Goal: Task Accomplishment & Management: Complete application form

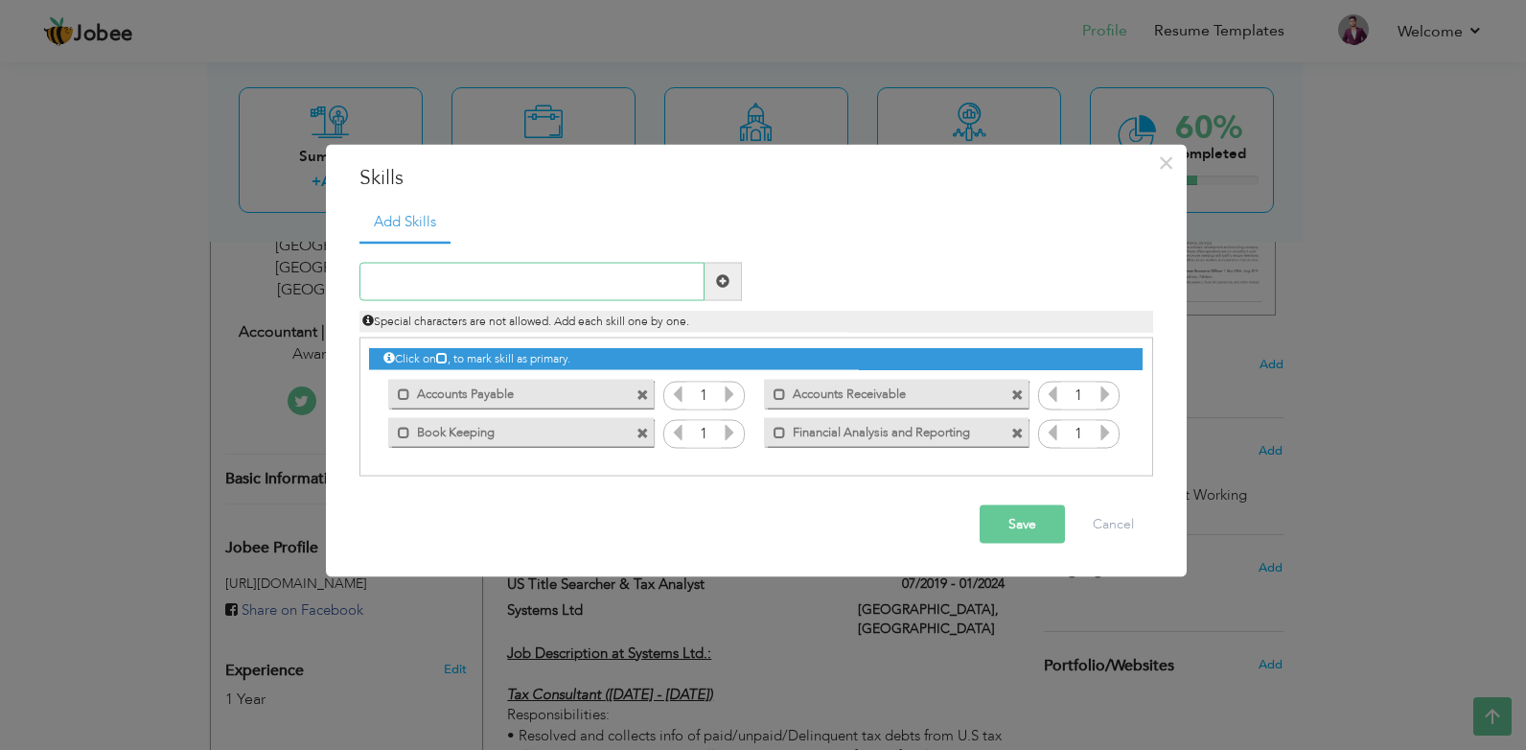
paste input "Regulatory Knowledge"
type input "Regulatory Knowledge"
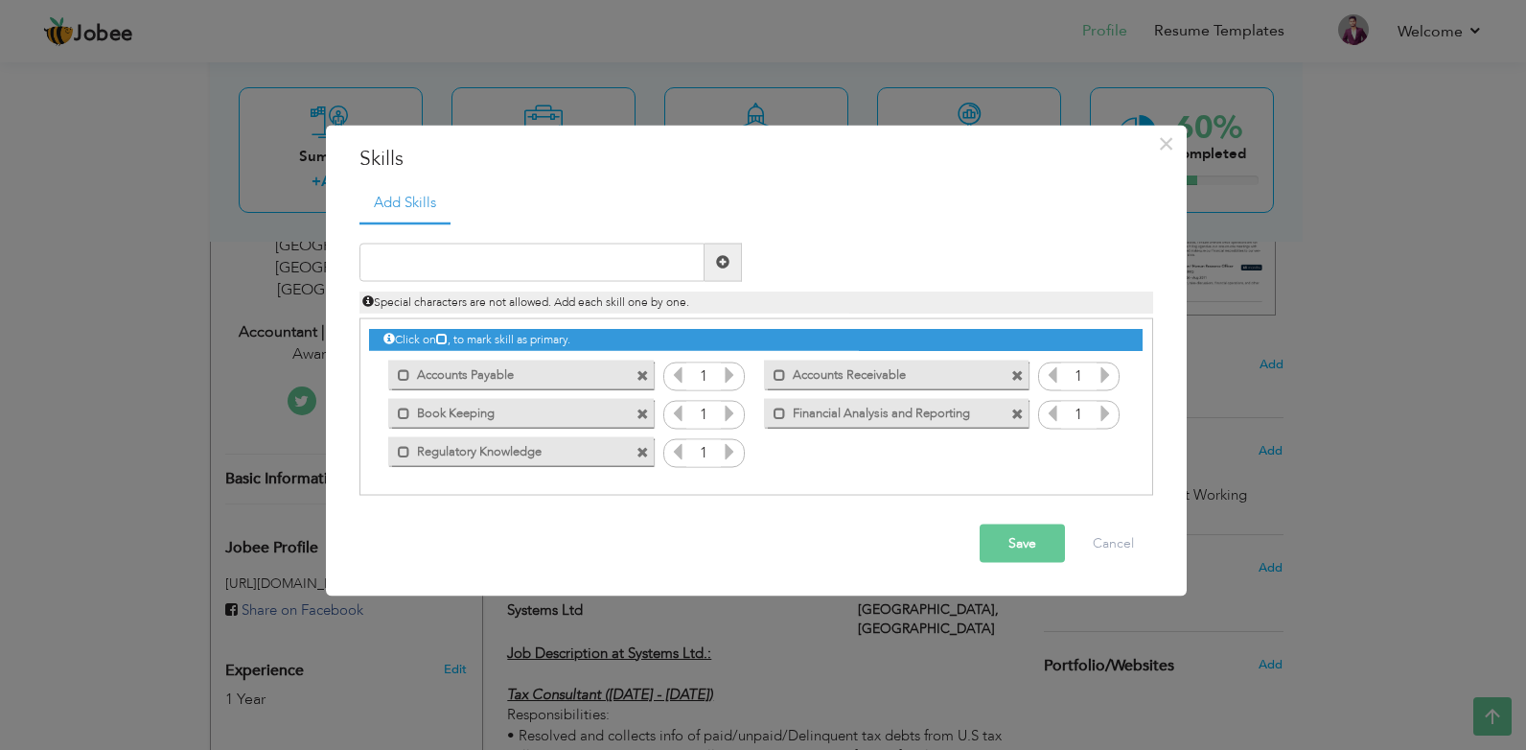
click at [641, 371] on span at bounding box center [643, 376] width 12 height 12
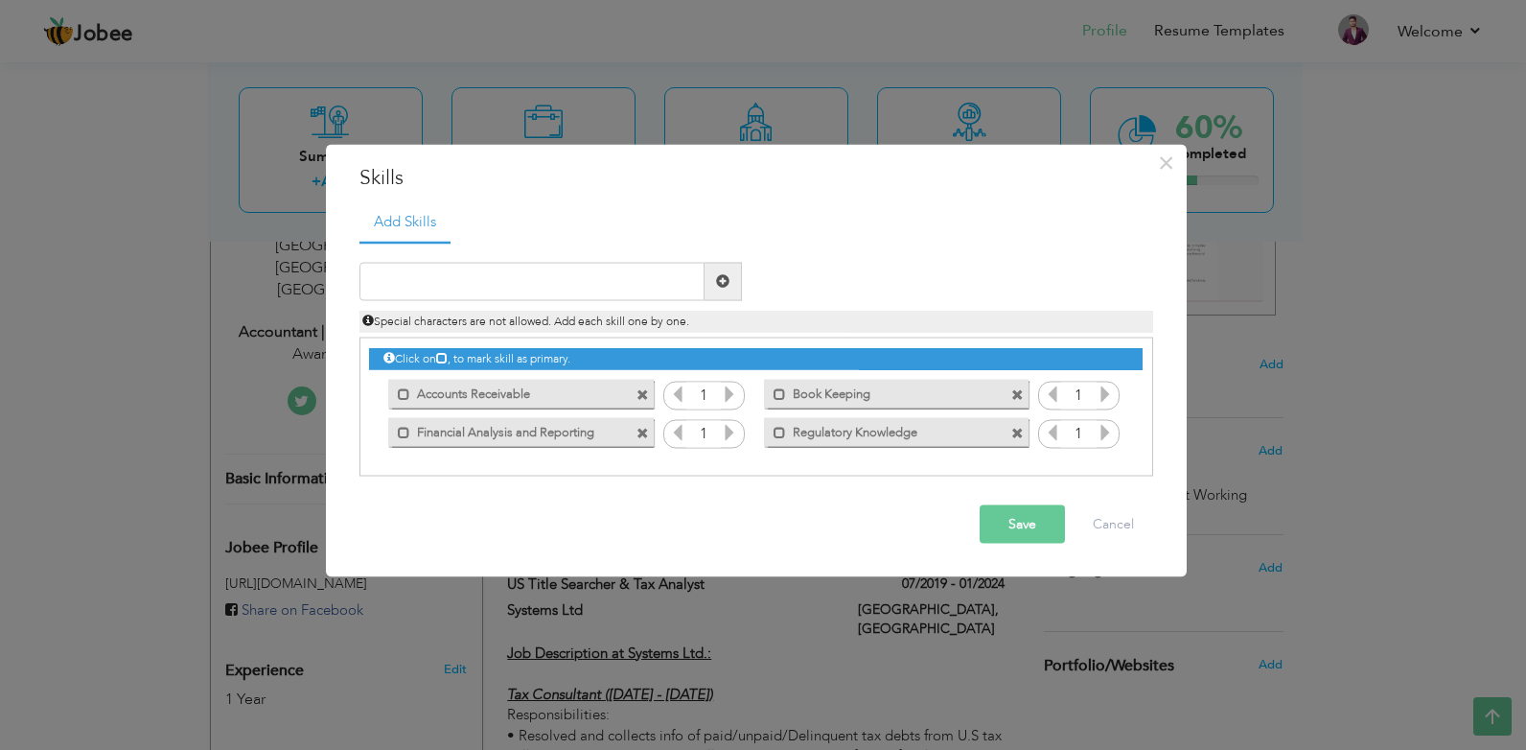
click at [644, 393] on span at bounding box center [643, 395] width 12 height 12
click at [574, 275] on input "text" at bounding box center [532, 281] width 345 height 38
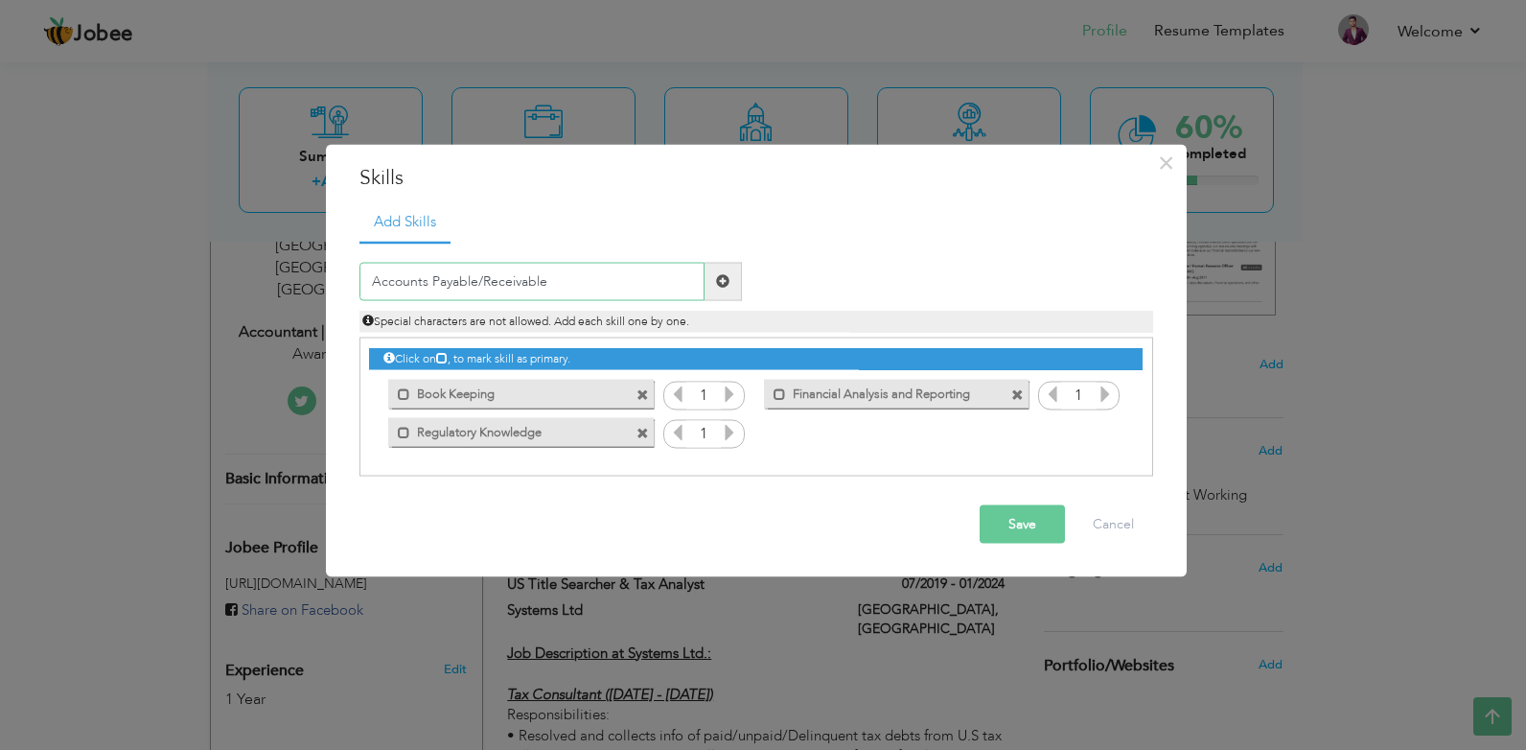
type input "Accounts Payable/Receivable"
click at [484, 280] on input "text" at bounding box center [532, 281] width 345 height 38
paste input "Adaptability"
type input "Adaptability"
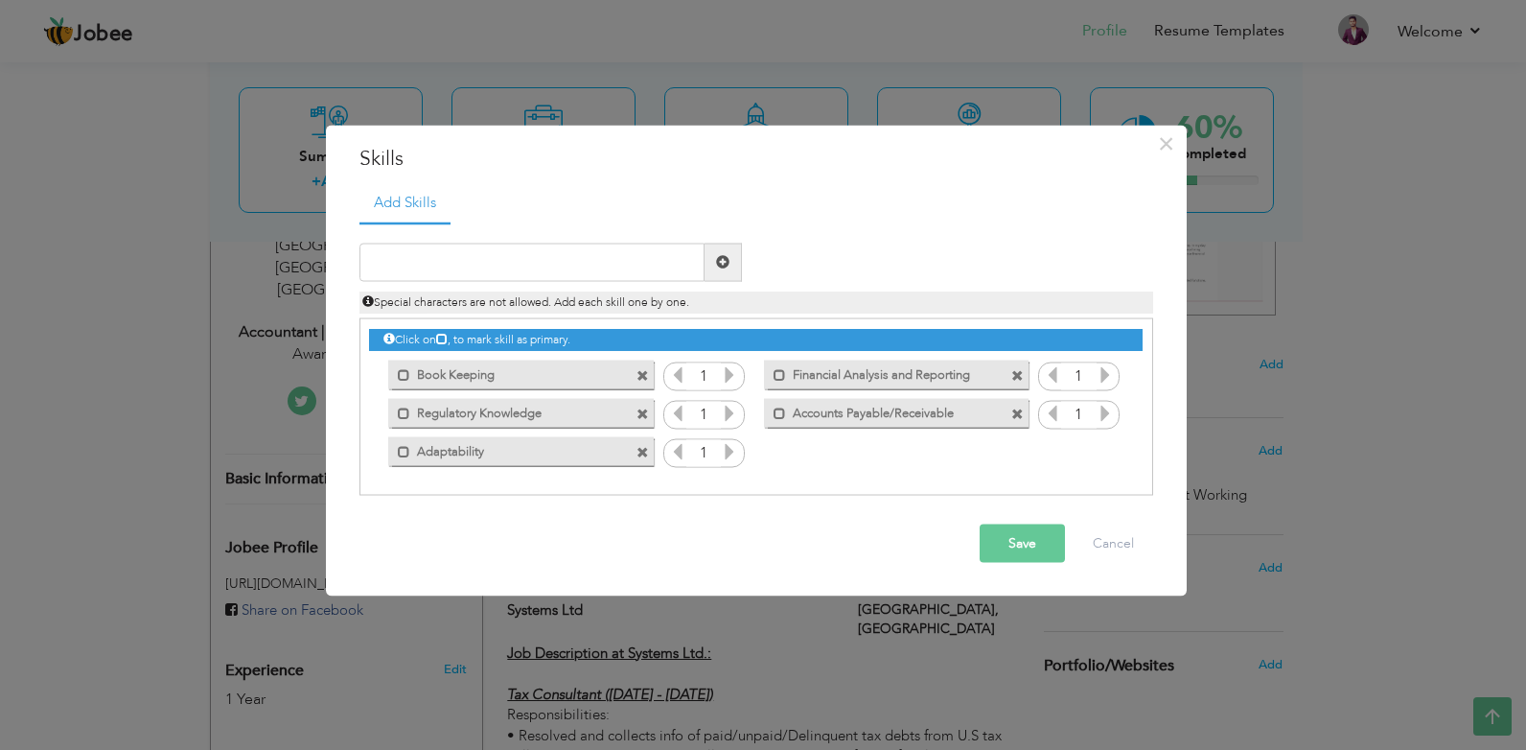
drag, startPoint x: 961, startPoint y: 411, endPoint x: 450, endPoint y: 357, distance: 514.0
click at [450, 357] on div "Click on , to mark skill as primary. Mark as primary skill. Accounts Payable 1 …" at bounding box center [755, 394] width 773 height 151
click at [777, 413] on span at bounding box center [780, 414] width 12 height 12
click at [778, 413] on span at bounding box center [784, 414] width 12 height 12
click at [581, 266] on input "text" at bounding box center [532, 262] width 345 height 38
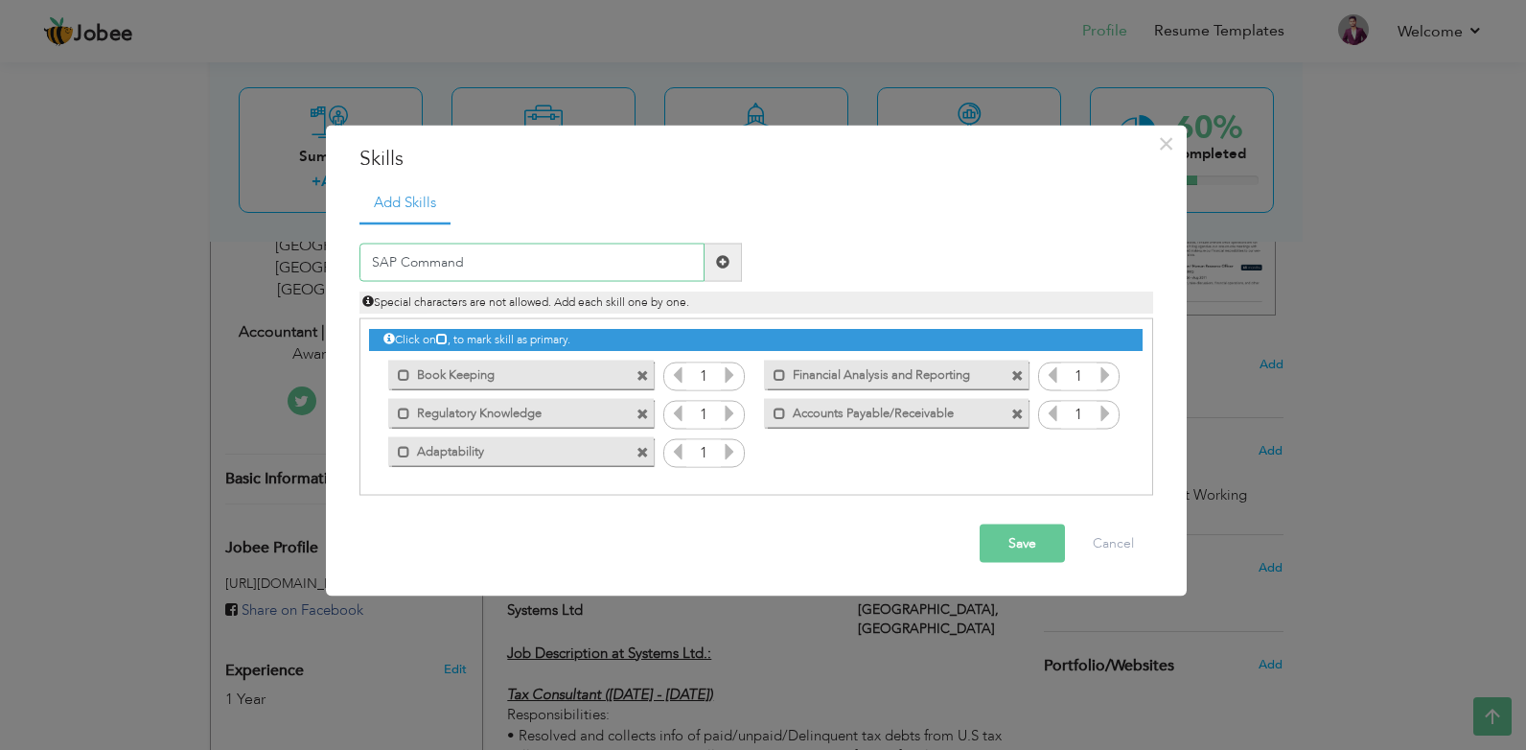
type input "SAP command"
click at [1104, 454] on icon at bounding box center [1105, 450] width 17 height 17
click at [1108, 379] on icon at bounding box center [1105, 373] width 17 height 17
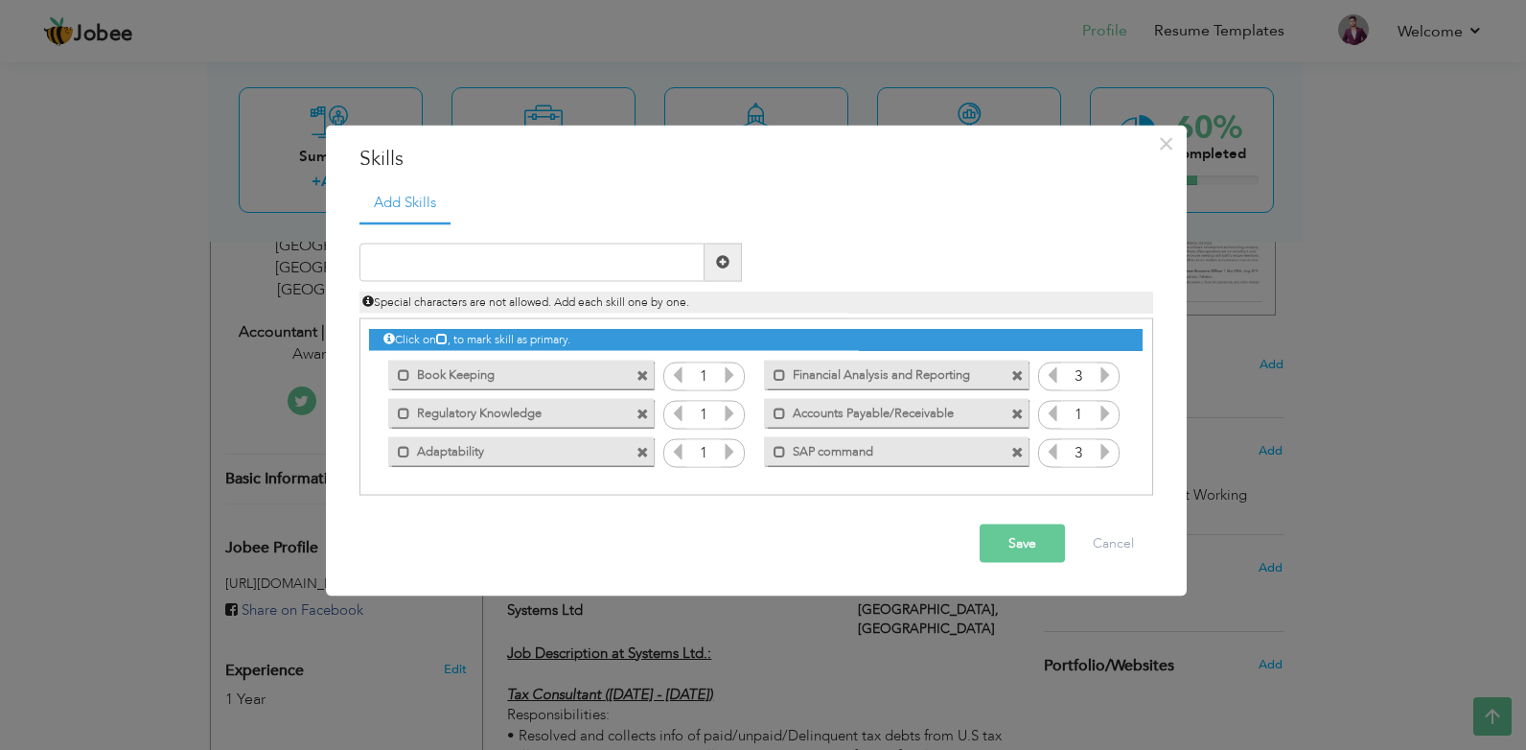
click at [1108, 379] on icon at bounding box center [1105, 373] width 17 height 17
click at [1107, 414] on icon at bounding box center [1105, 412] width 17 height 17
click at [734, 378] on icon at bounding box center [729, 373] width 17 height 17
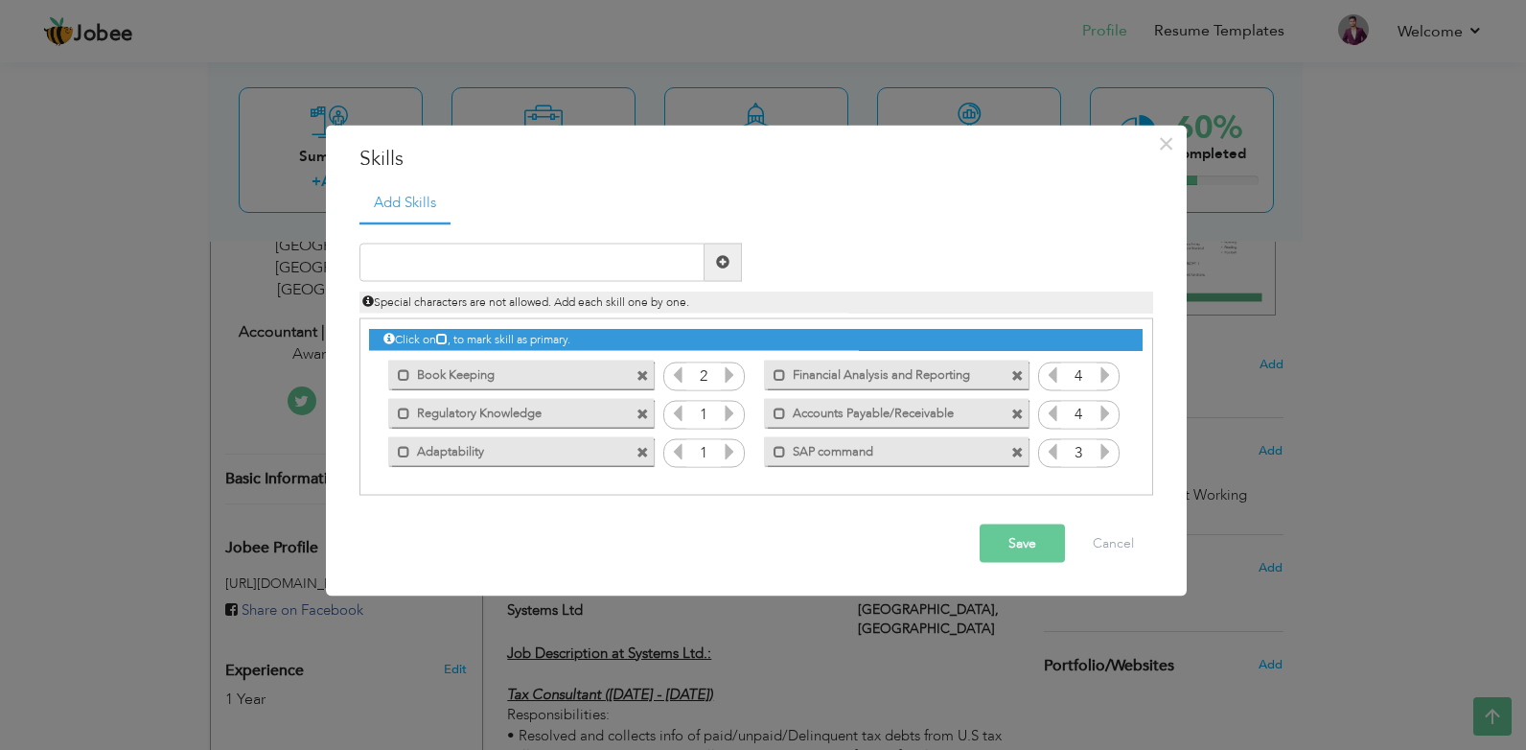
click at [734, 378] on icon at bounding box center [729, 373] width 17 height 17
click at [729, 417] on icon at bounding box center [729, 412] width 17 height 17
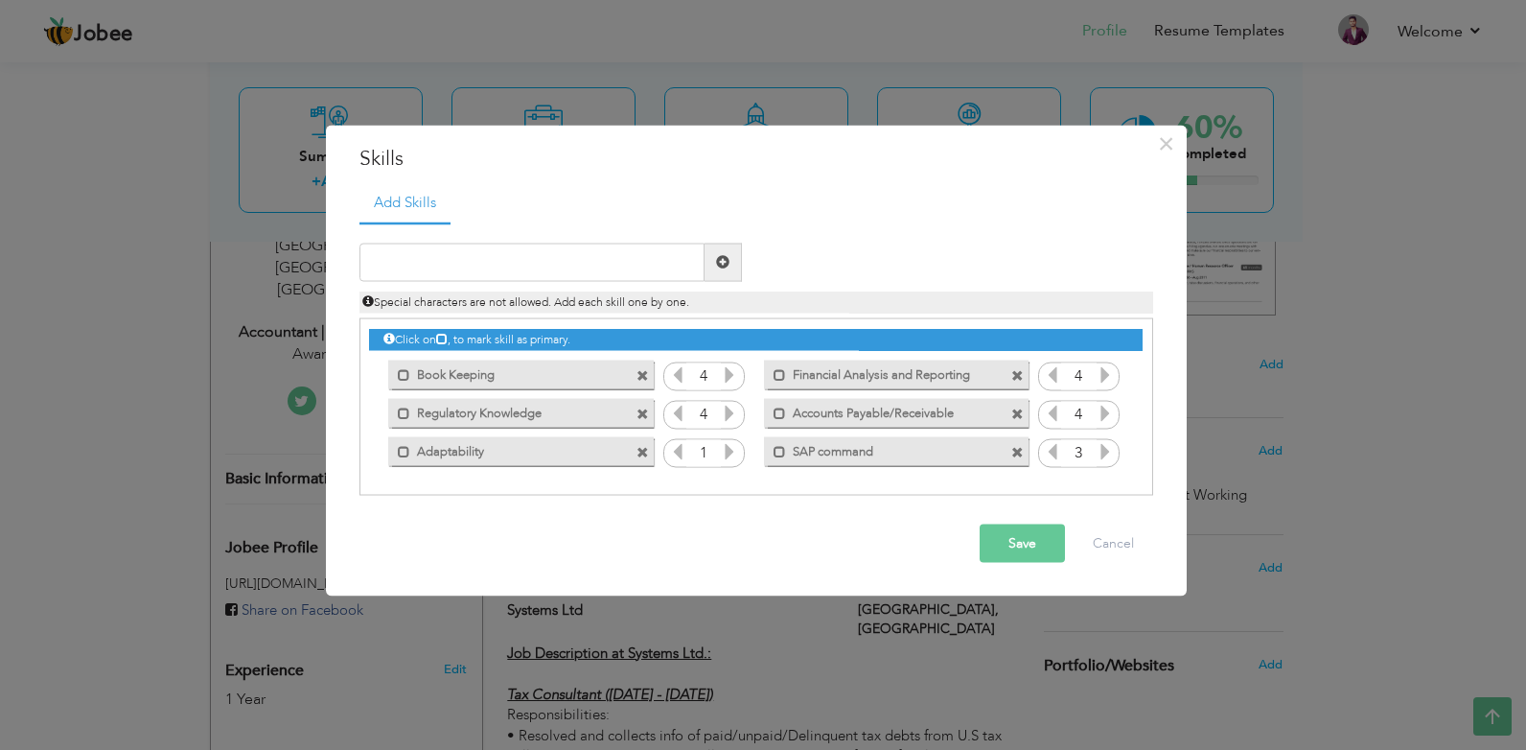
click at [729, 417] on icon at bounding box center [729, 412] width 17 height 17
click at [732, 447] on icon at bounding box center [729, 450] width 17 height 17
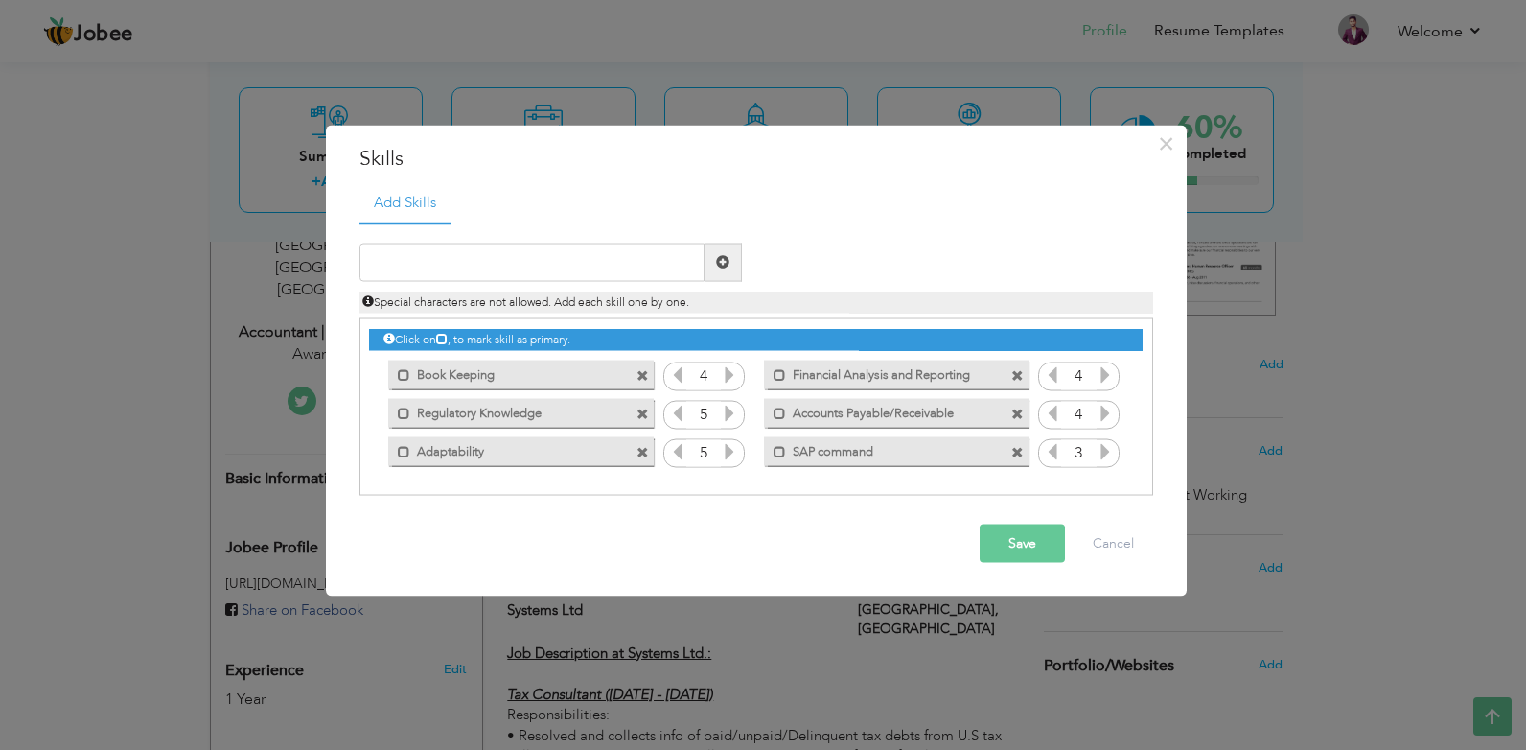
click at [1028, 541] on button "Save" at bounding box center [1022, 543] width 85 height 38
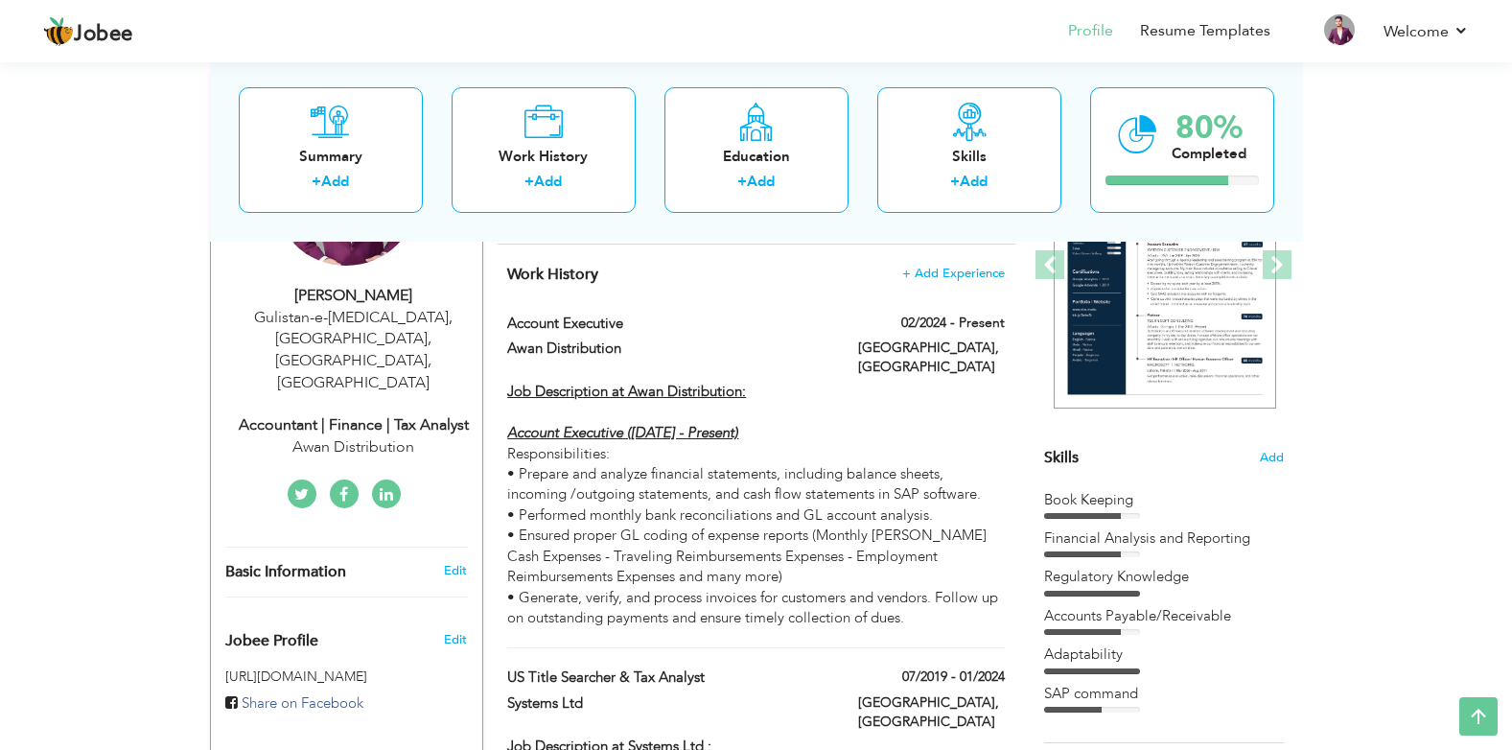
scroll to position [192, 0]
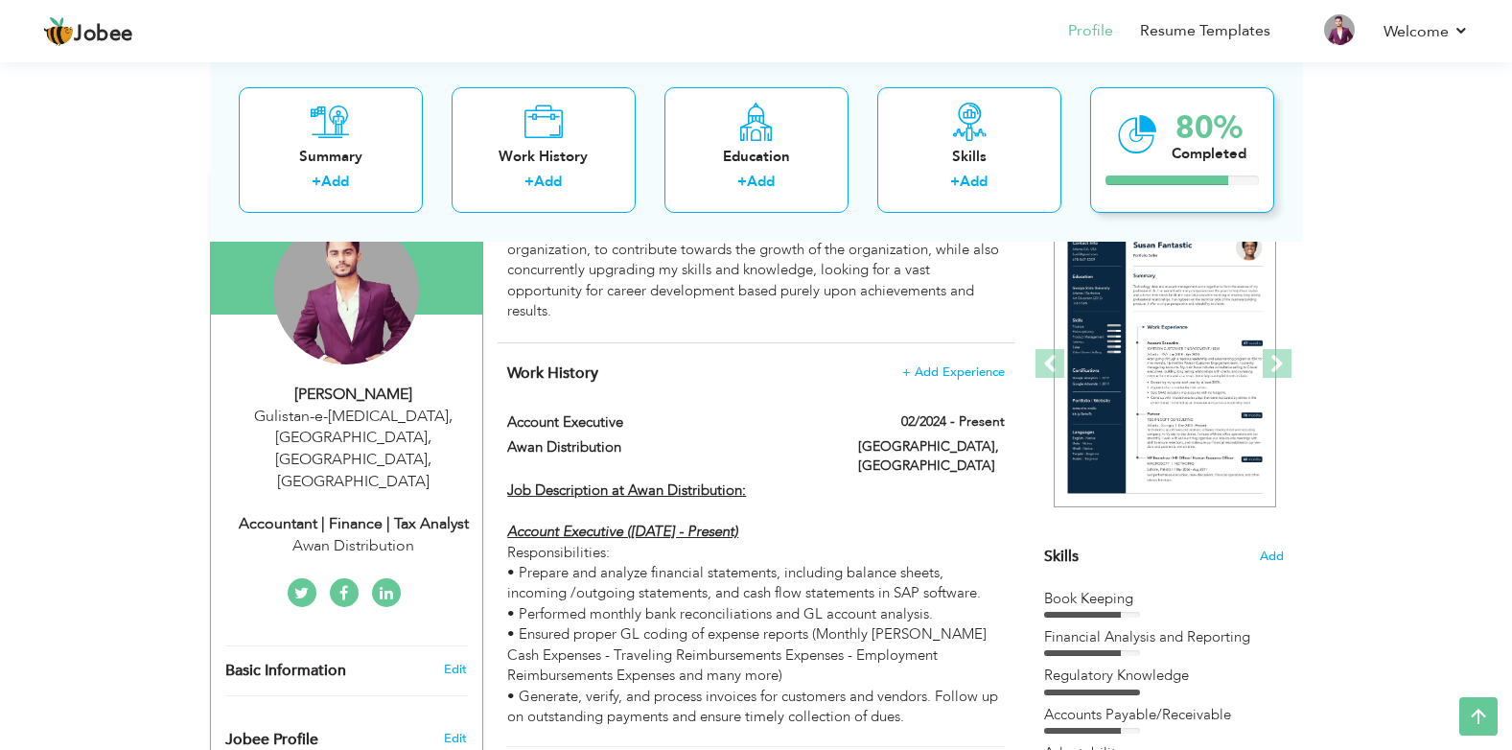
click at [1179, 153] on div "Completed" at bounding box center [1209, 153] width 75 height 20
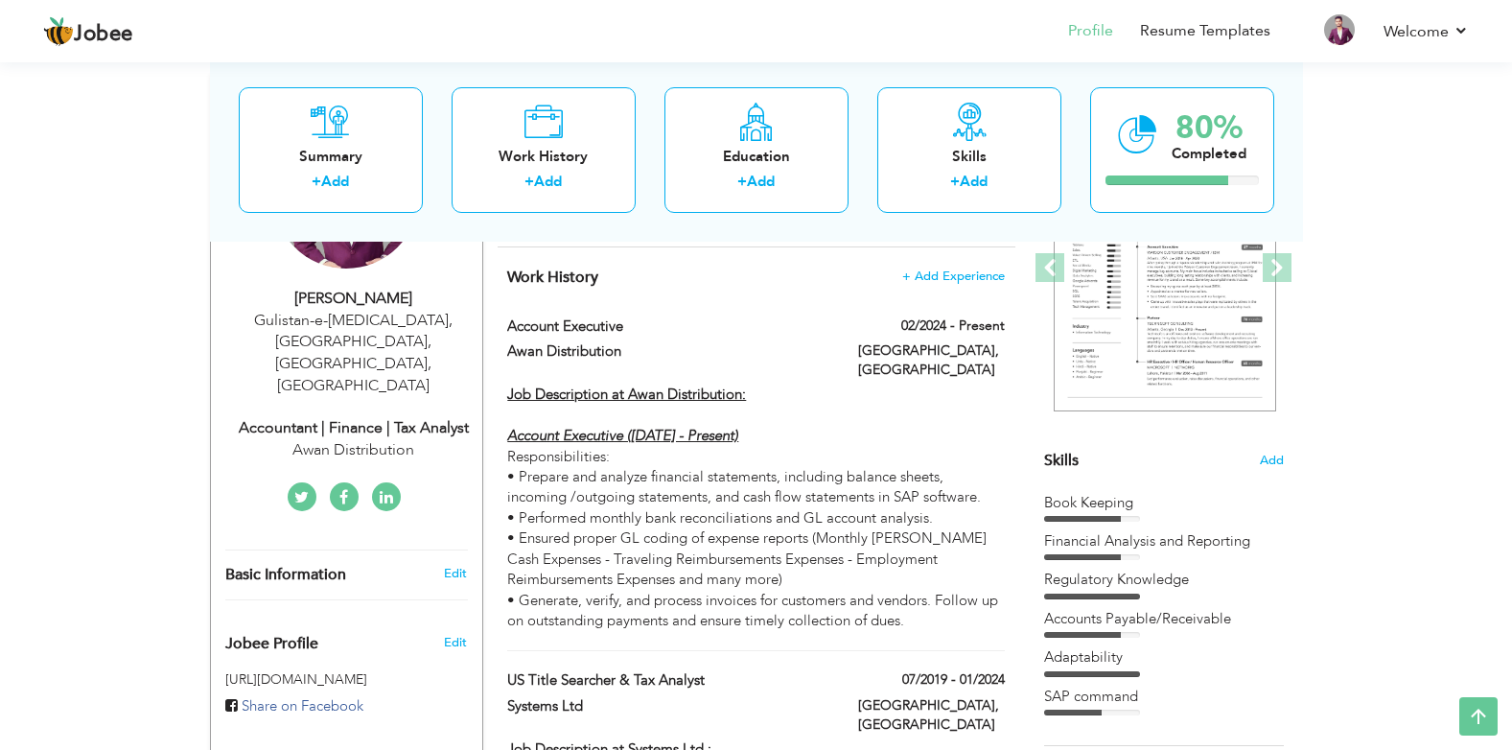
scroll to position [0, 0]
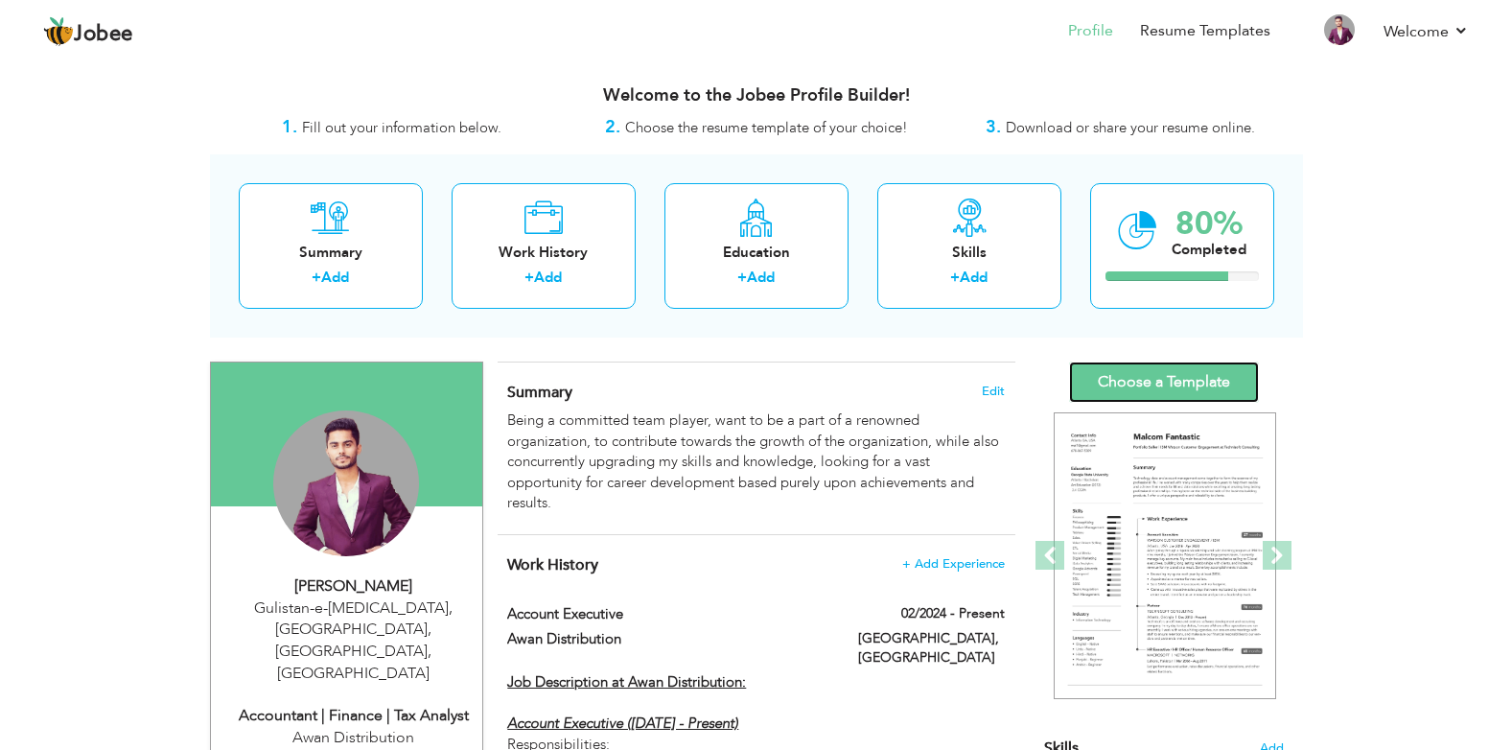
click at [1173, 392] on link "Choose a Template" at bounding box center [1164, 381] width 190 height 41
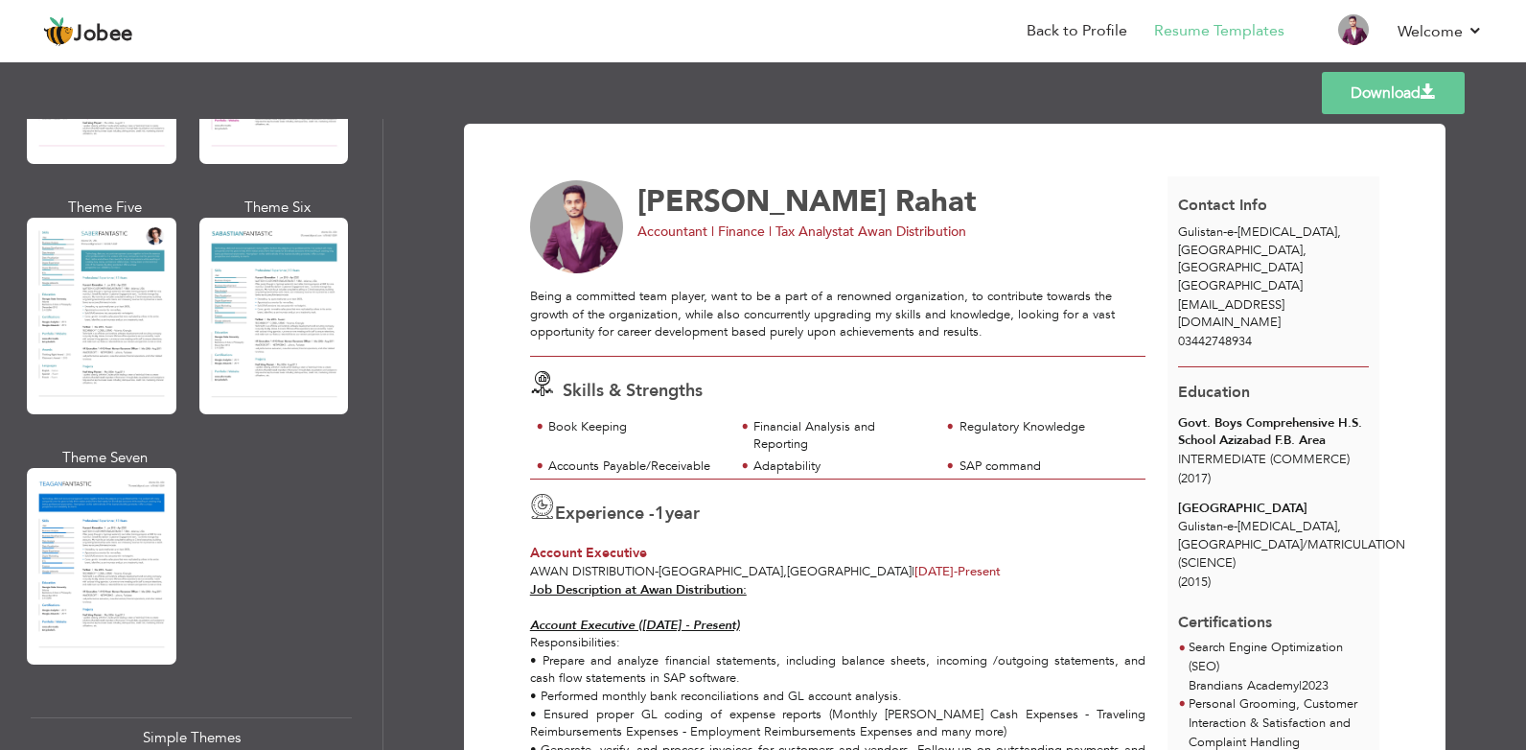
scroll to position [3164, 0]
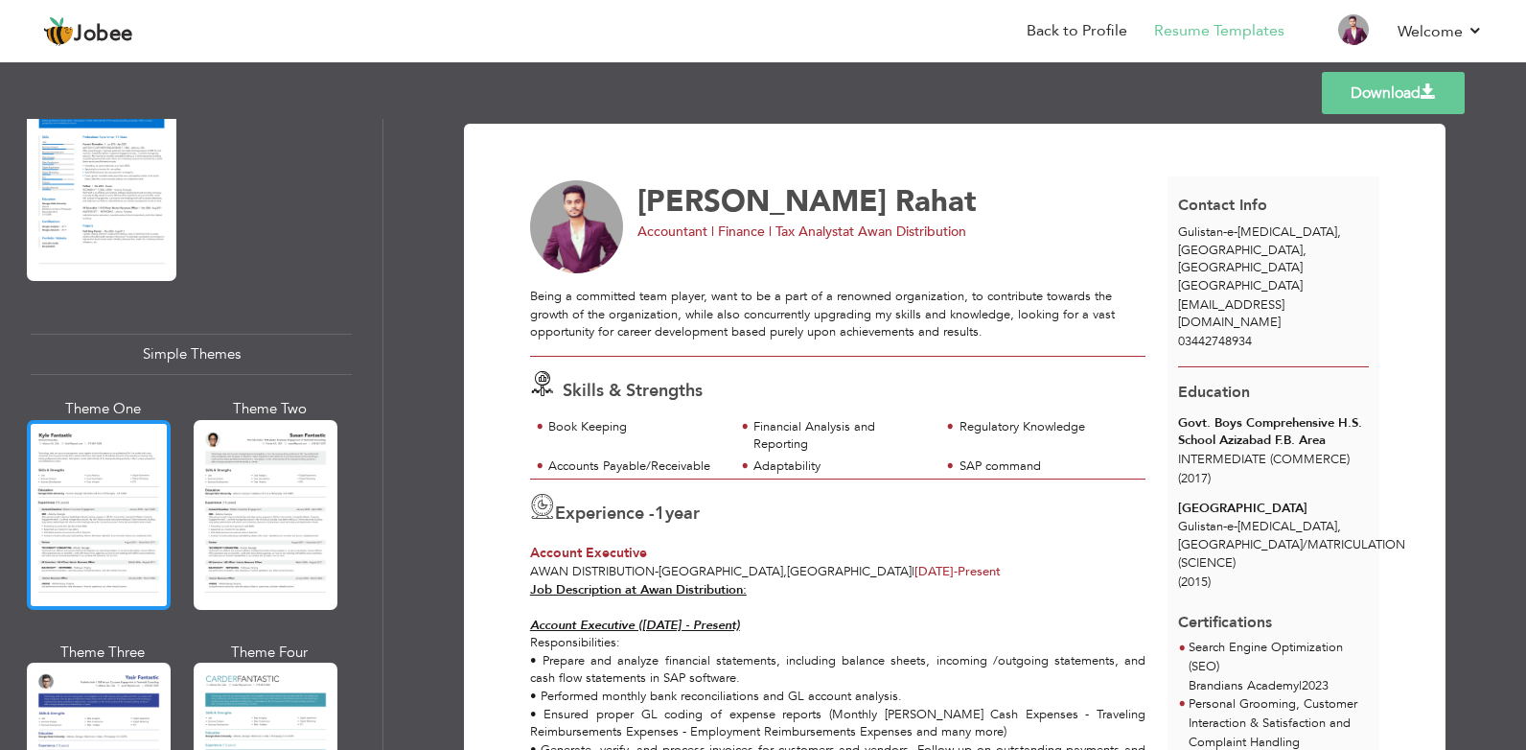
click at [112, 469] on div at bounding box center [99, 515] width 144 height 190
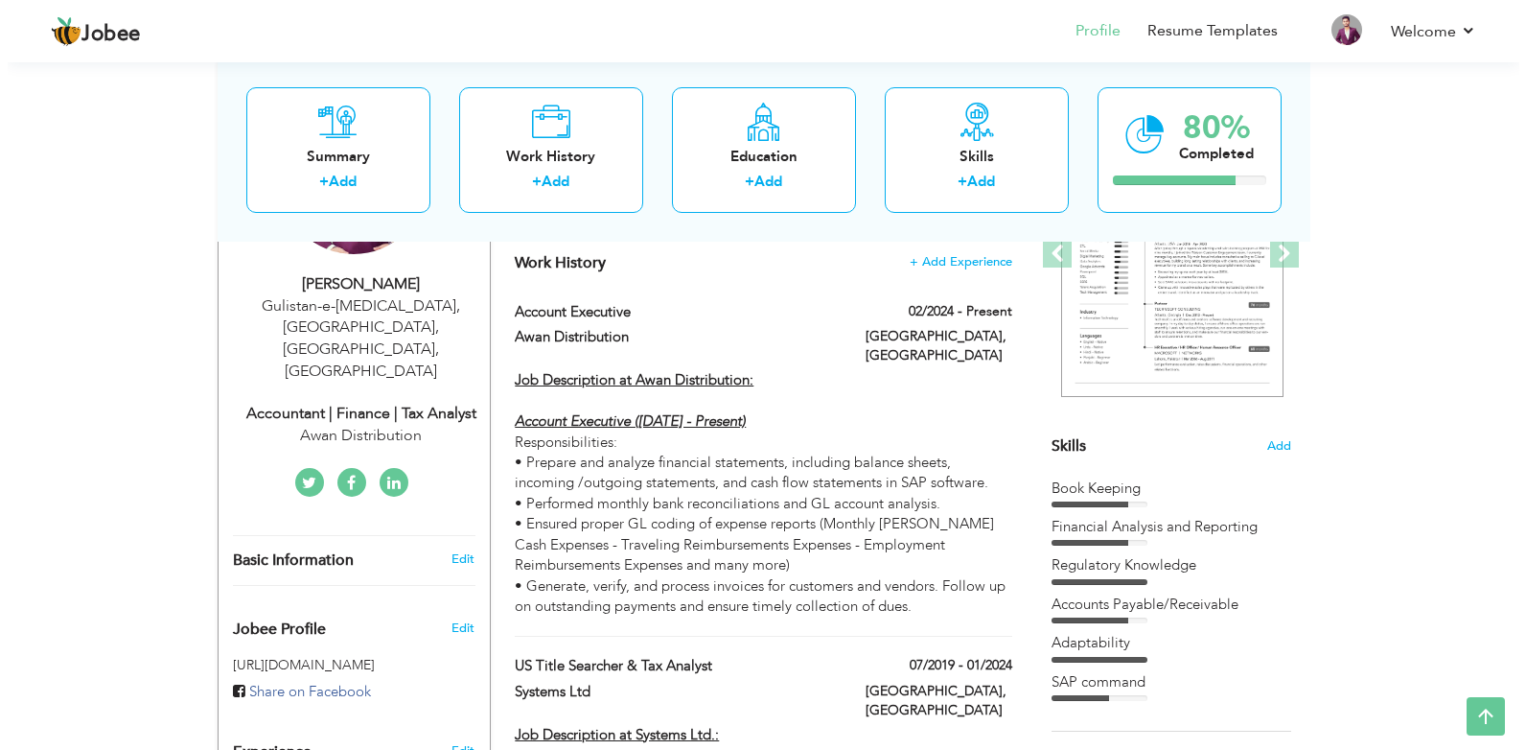
scroll to position [384, 0]
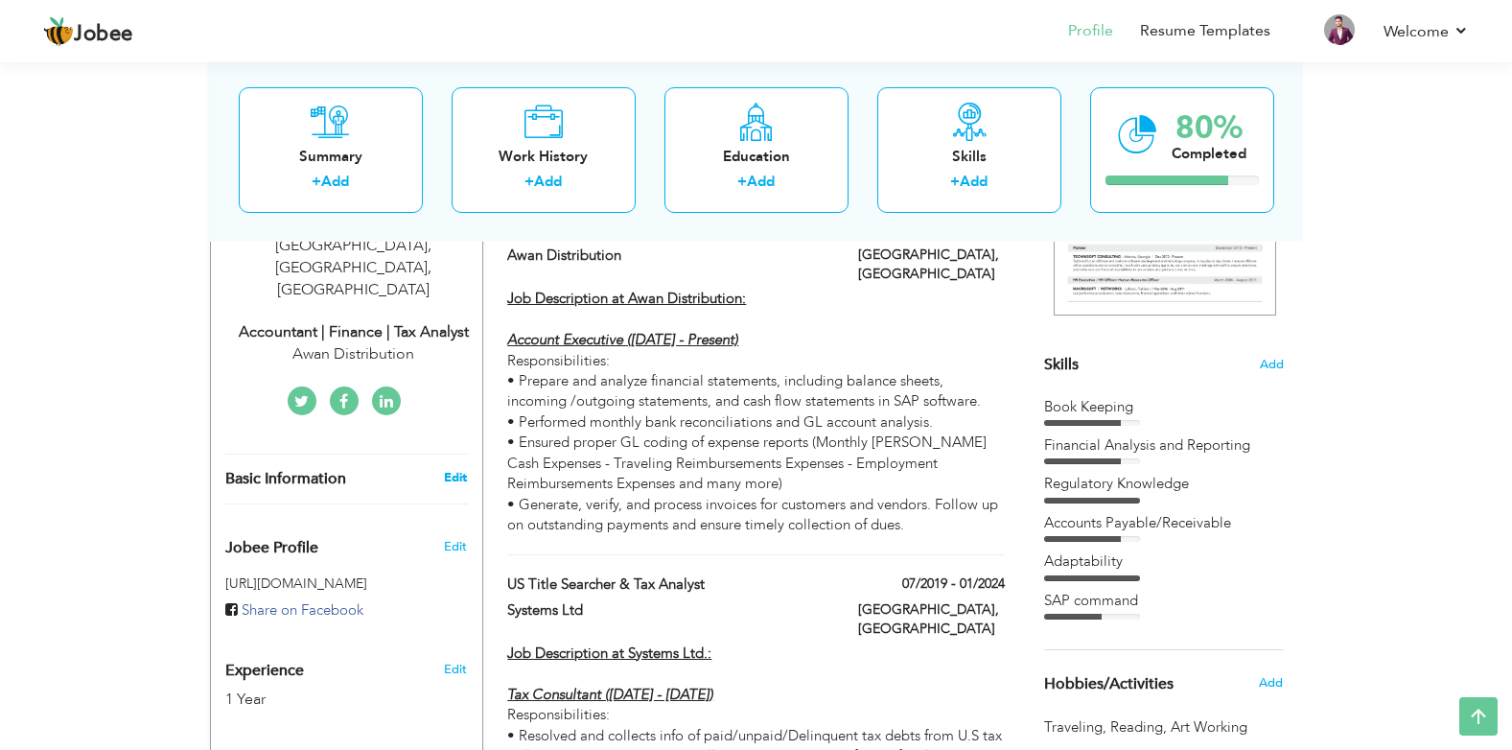
click at [459, 469] on link "Edit" at bounding box center [455, 477] width 23 height 17
type input "[PERSON_NAME]"
type input "Rahat"
type input "03442748934"
select select "number:166"
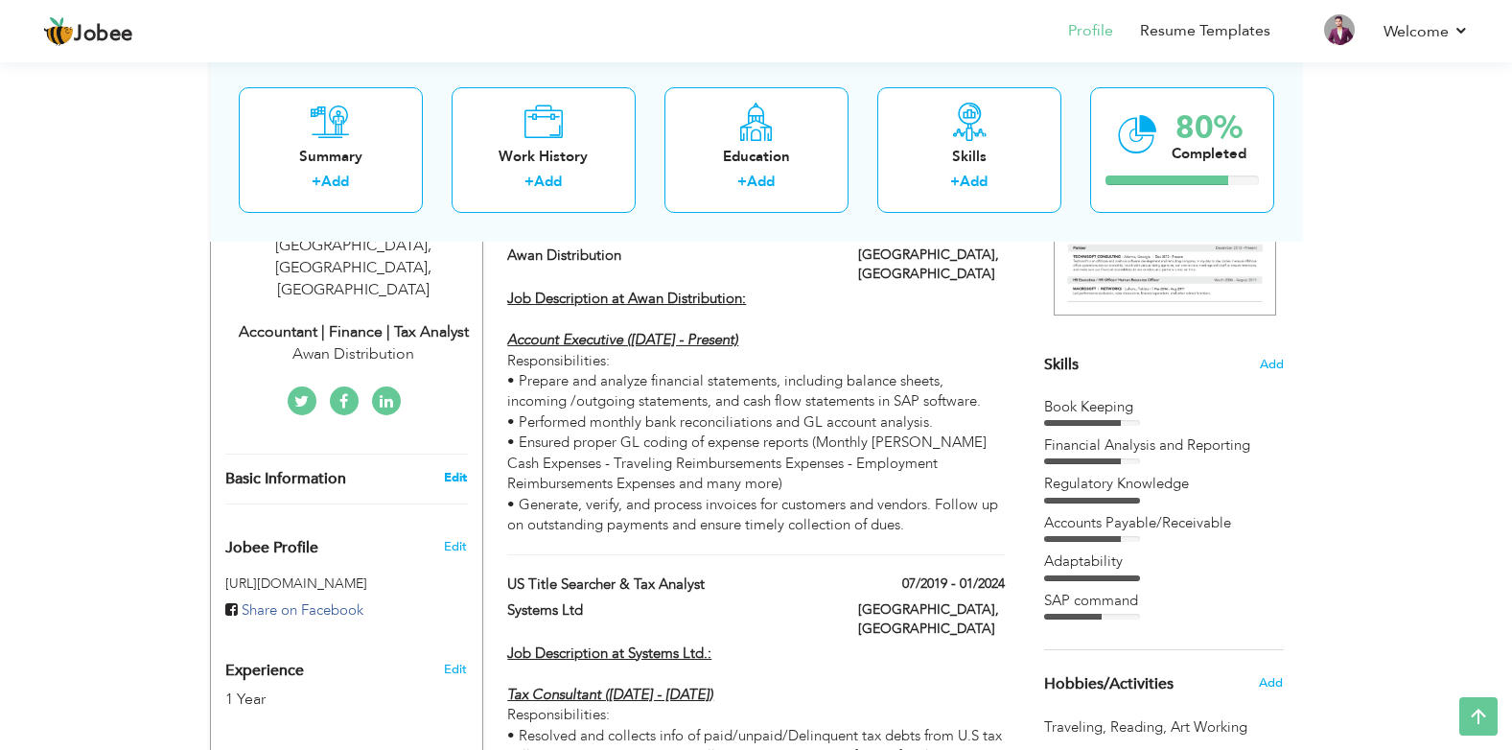
type input "Gulistan-e-[MEDICAL_DATA], [GEOGRAPHIC_DATA], [GEOGRAPHIC_DATA]"
select select "number:3"
type input "Awan Distribution"
type input "Accountant | Finance | Tax Analyst"
type input "www.linkedin.com/in/abdullah-rahat-94a08125b"
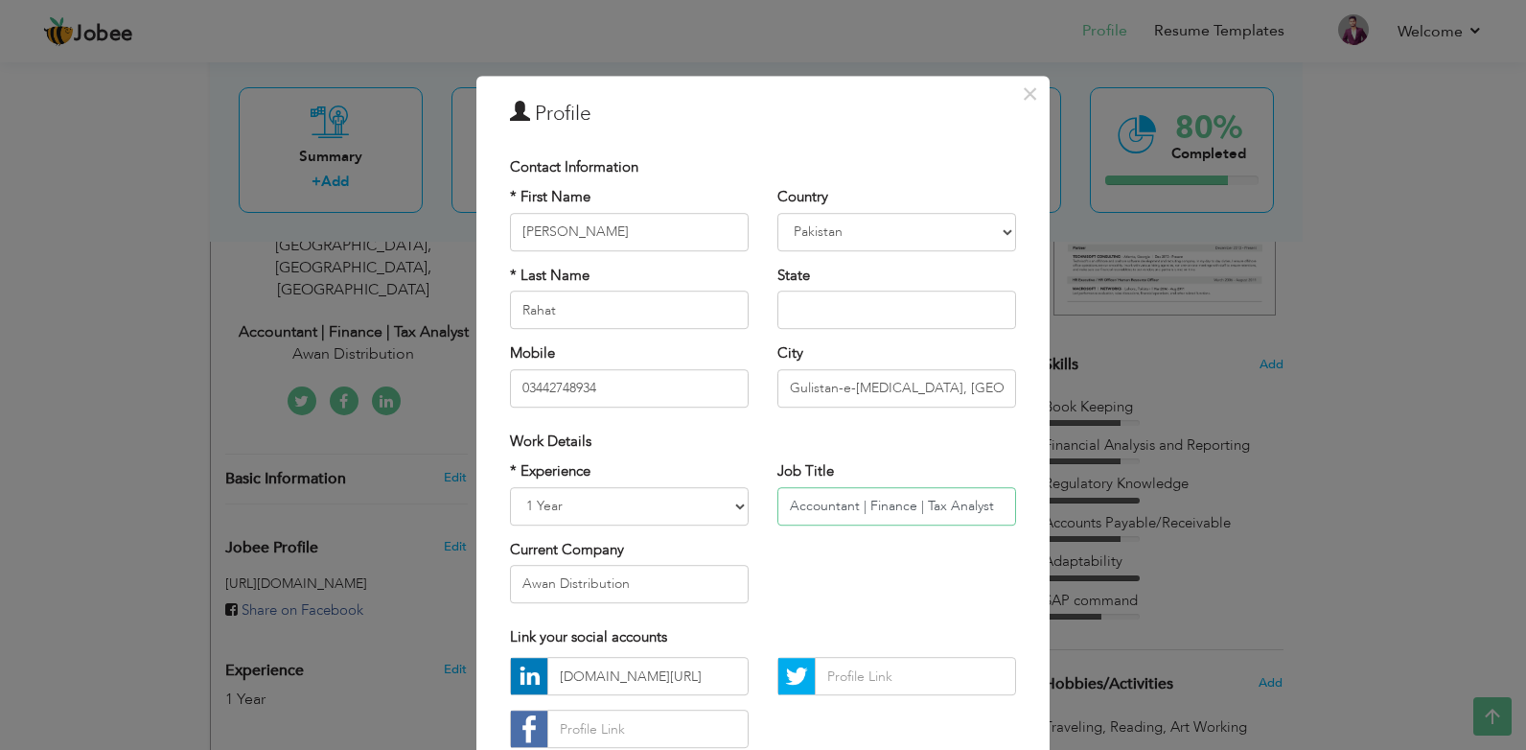
drag, startPoint x: 918, startPoint y: 502, endPoint x: 1139, endPoint y: 512, distance: 221.7
click at [1139, 512] on div "× Profile Contact Information * First Name Abdullah * Last Name Rahat" at bounding box center [763, 375] width 1526 height 750
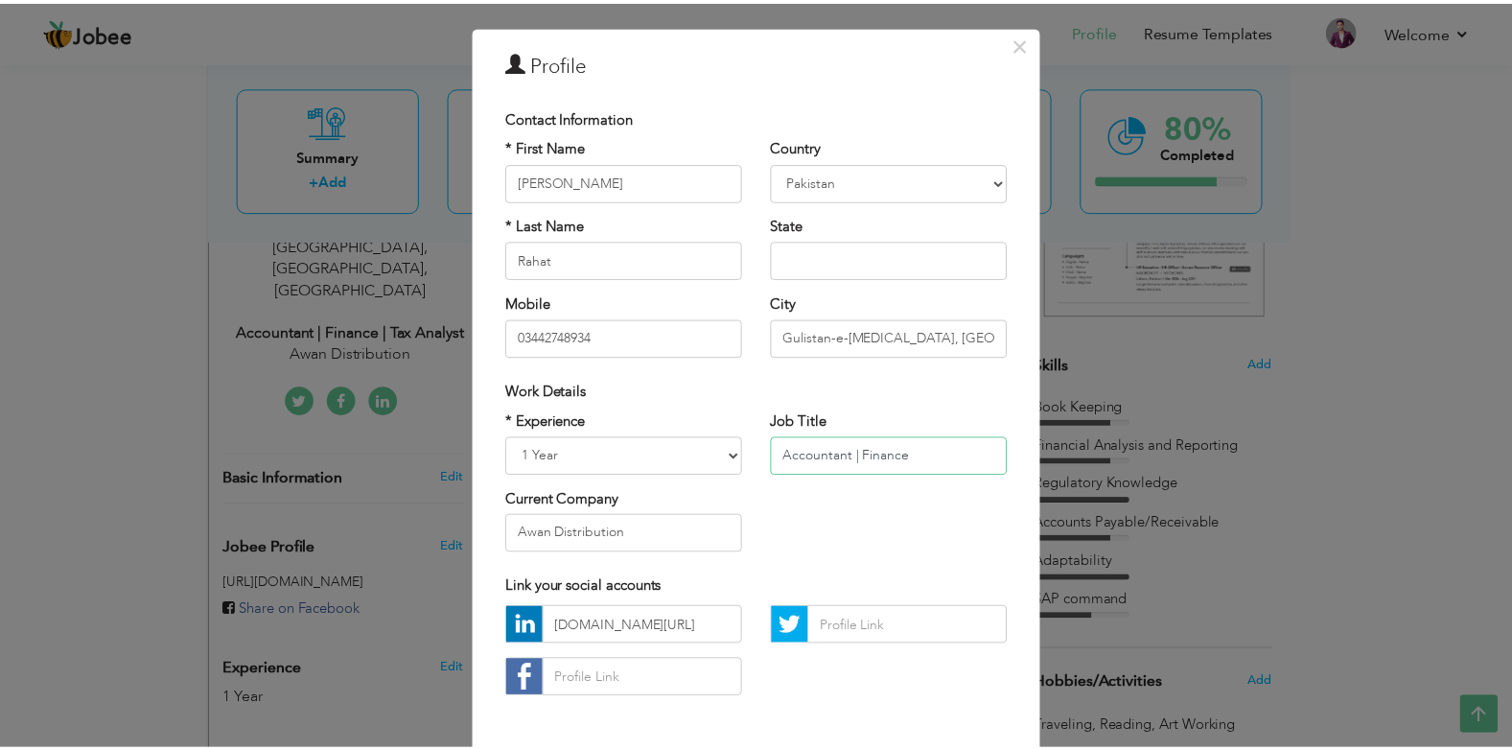
scroll to position [129, 0]
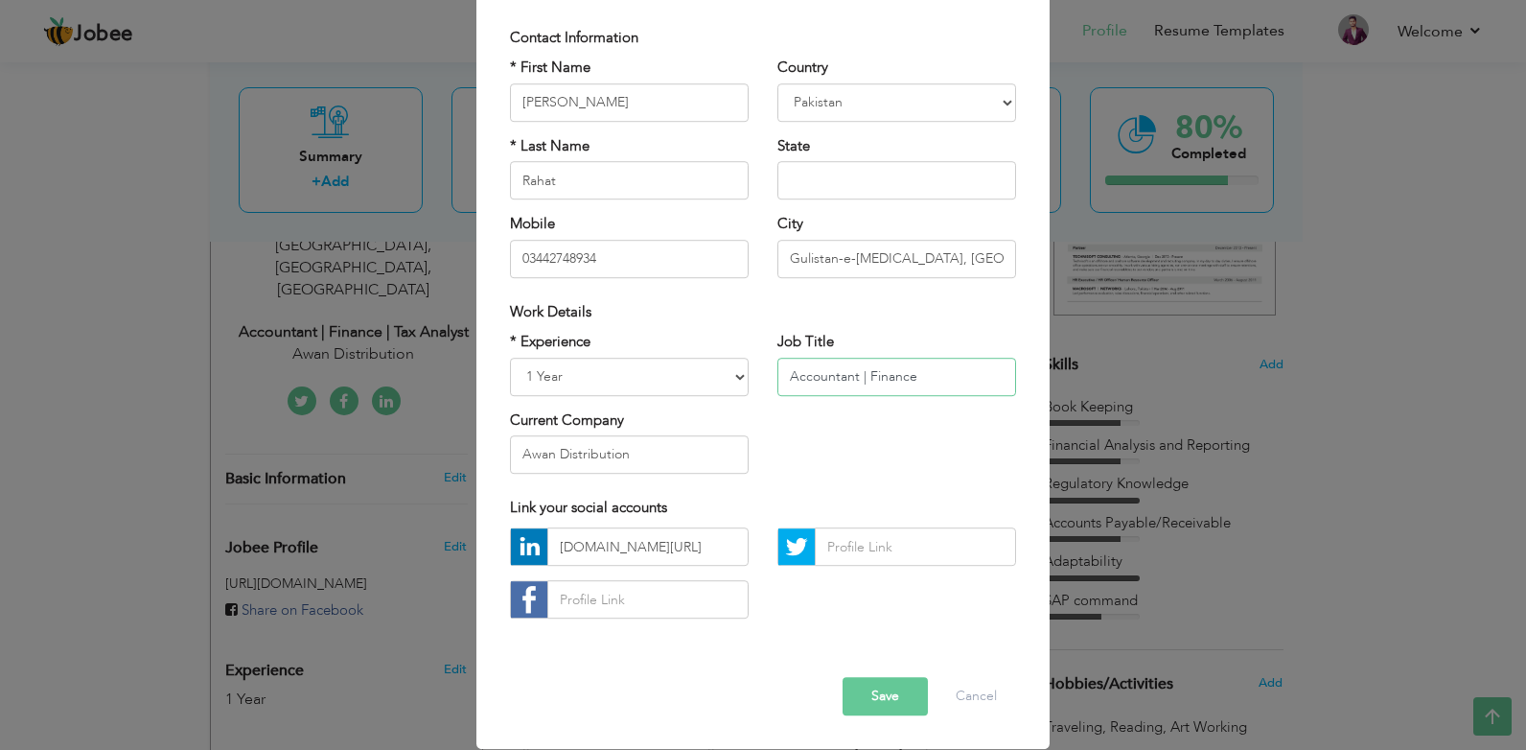
type input "Accountant | Finance"
click at [878, 700] on button "Save" at bounding box center [885, 697] width 85 height 38
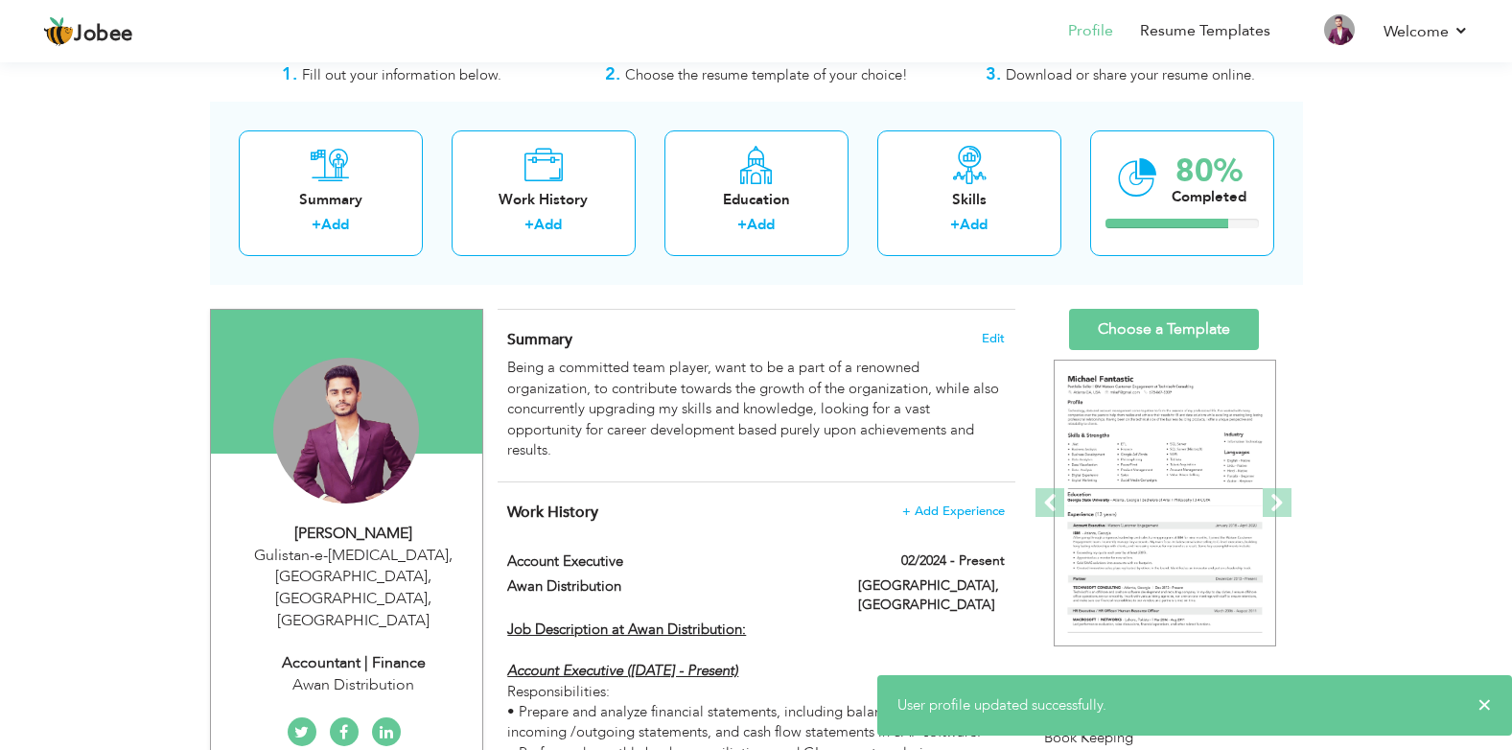
scroll to position [0, 0]
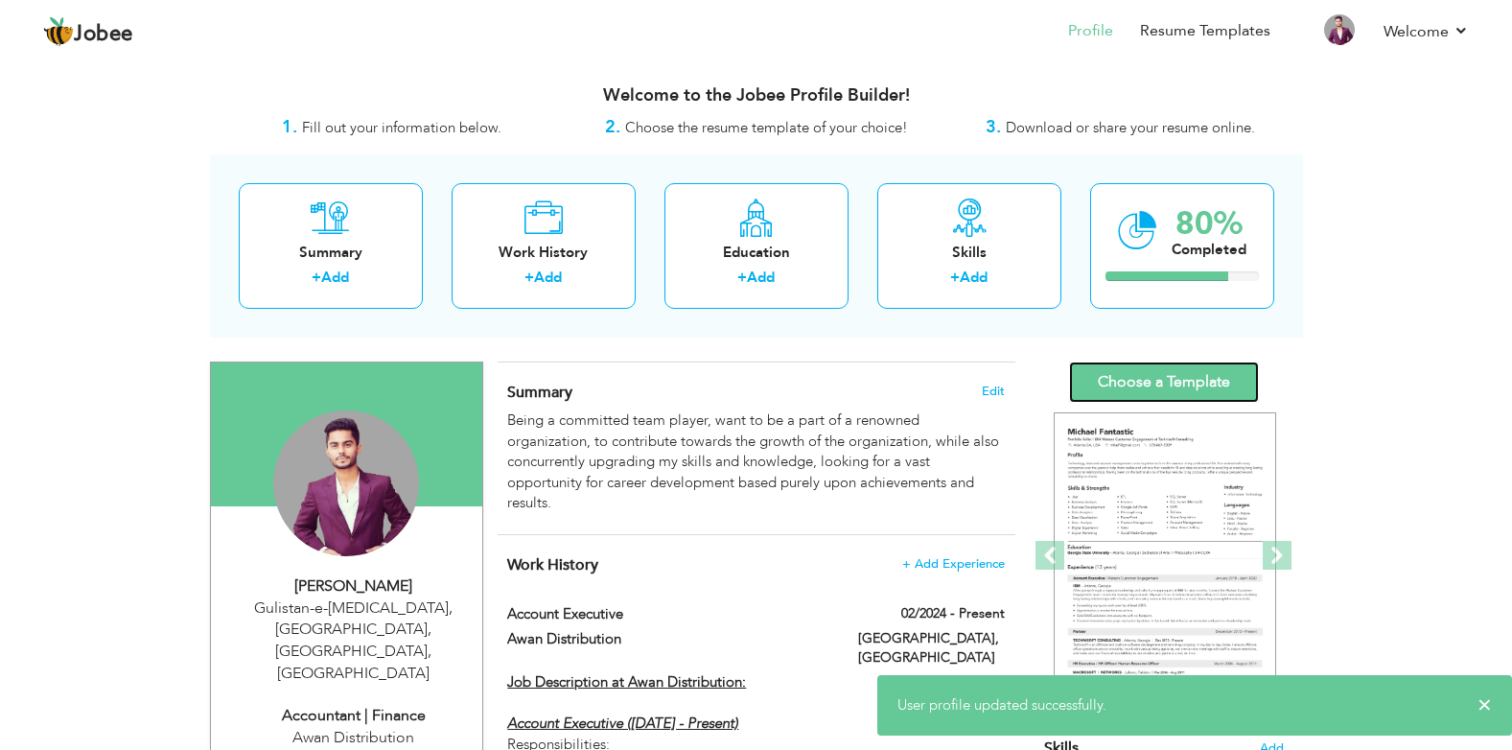
drag, startPoint x: 1165, startPoint y: 379, endPoint x: 505, endPoint y: 329, distance: 661.6
click at [1165, 379] on link "Choose a Template" at bounding box center [1164, 381] width 190 height 41
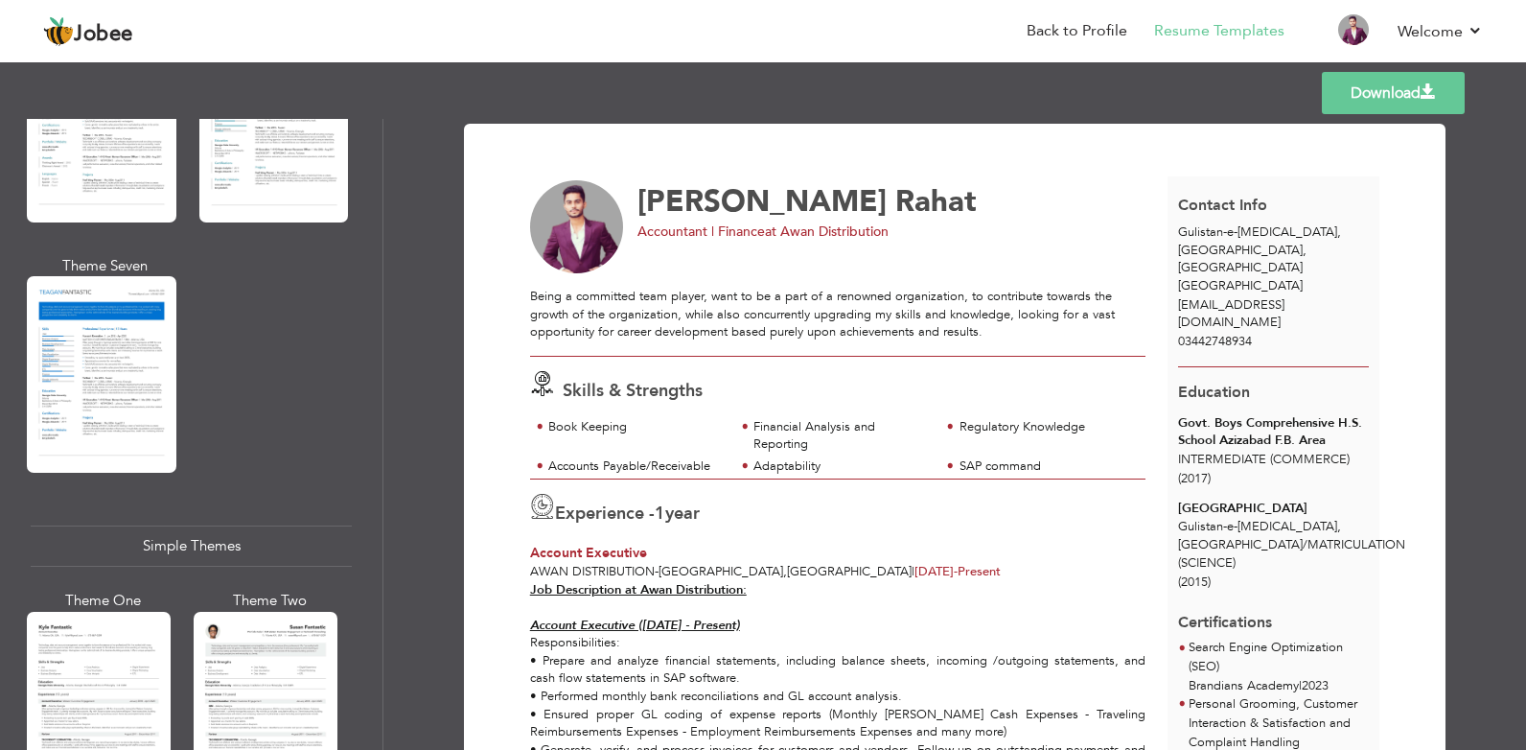
scroll to position [3278, 0]
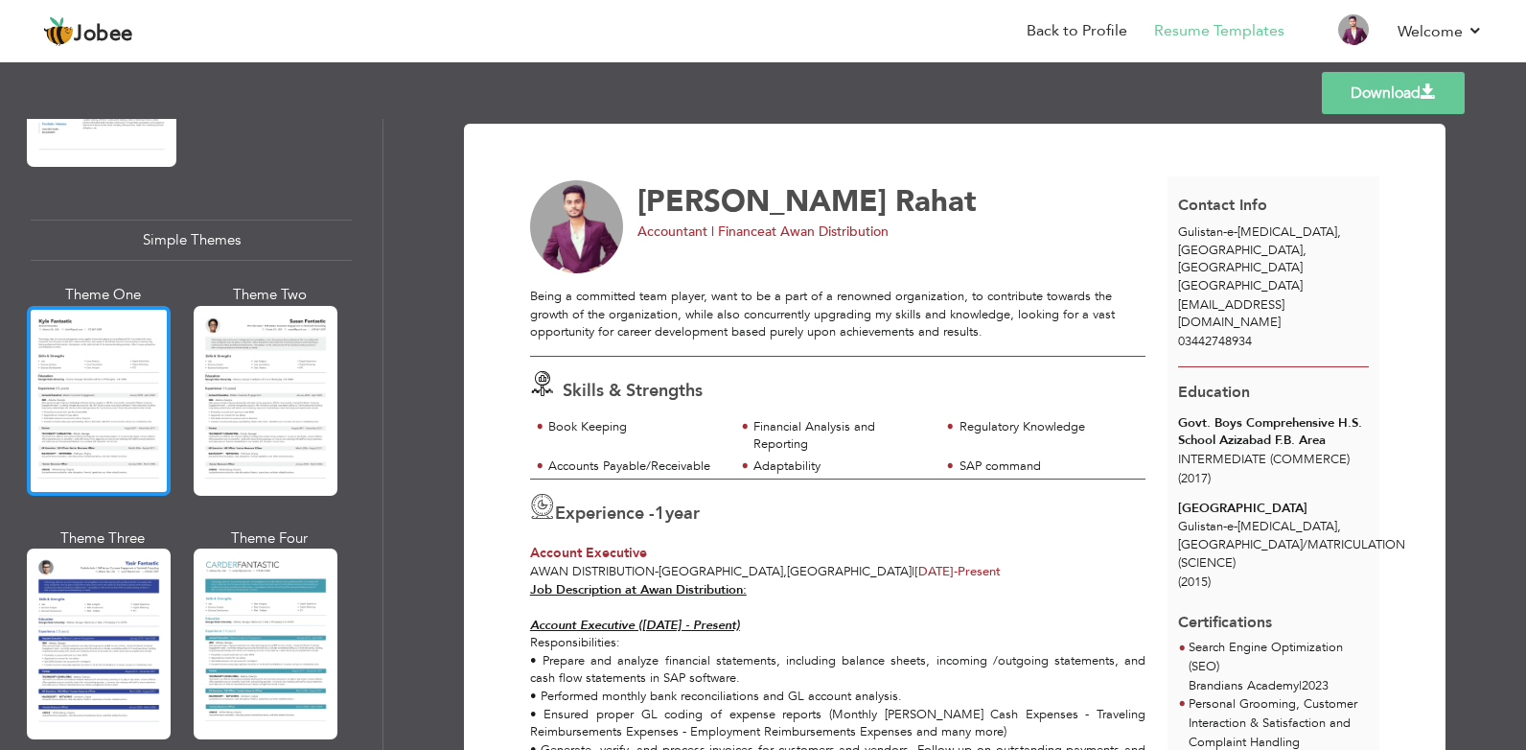
click at [111, 394] on div at bounding box center [99, 401] width 144 height 190
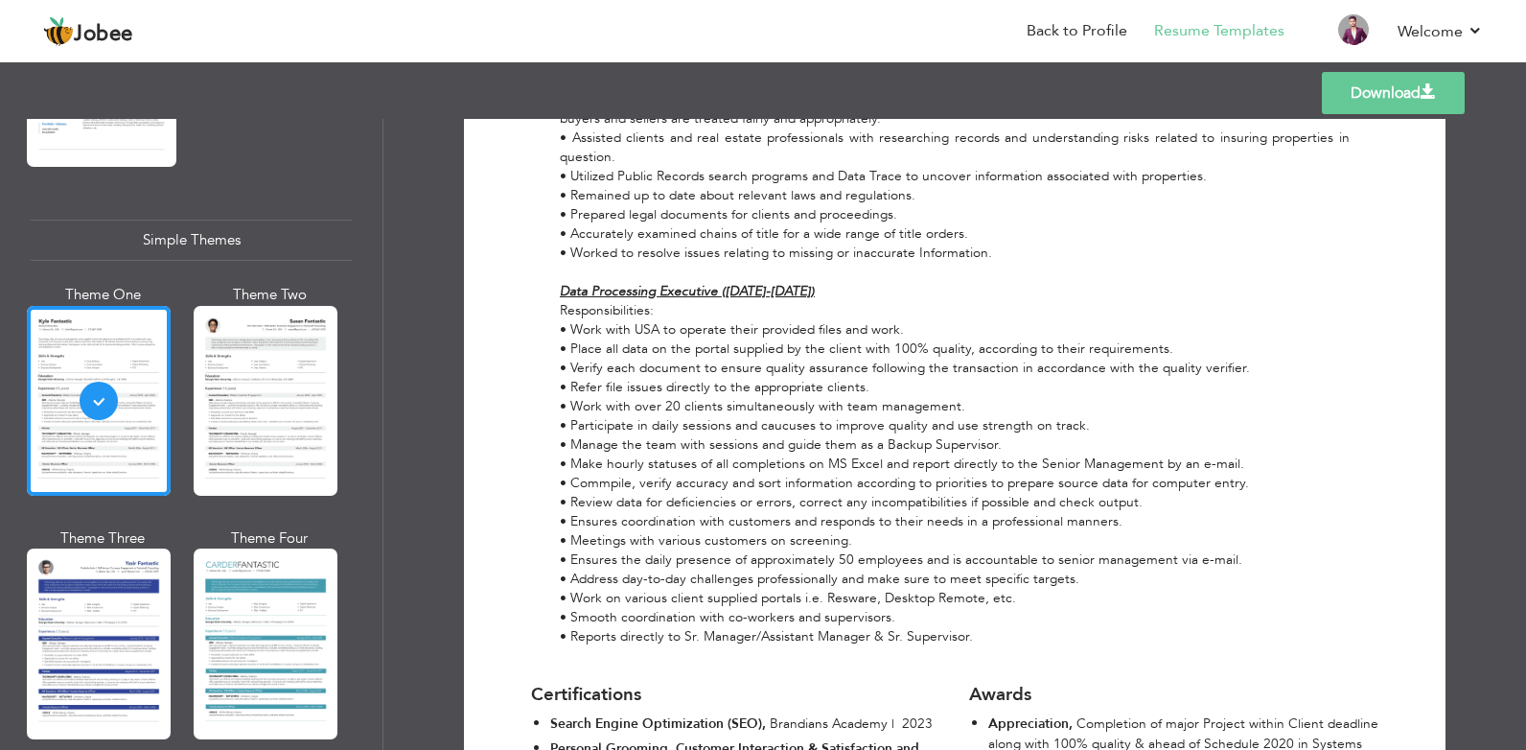
scroll to position [1645, 0]
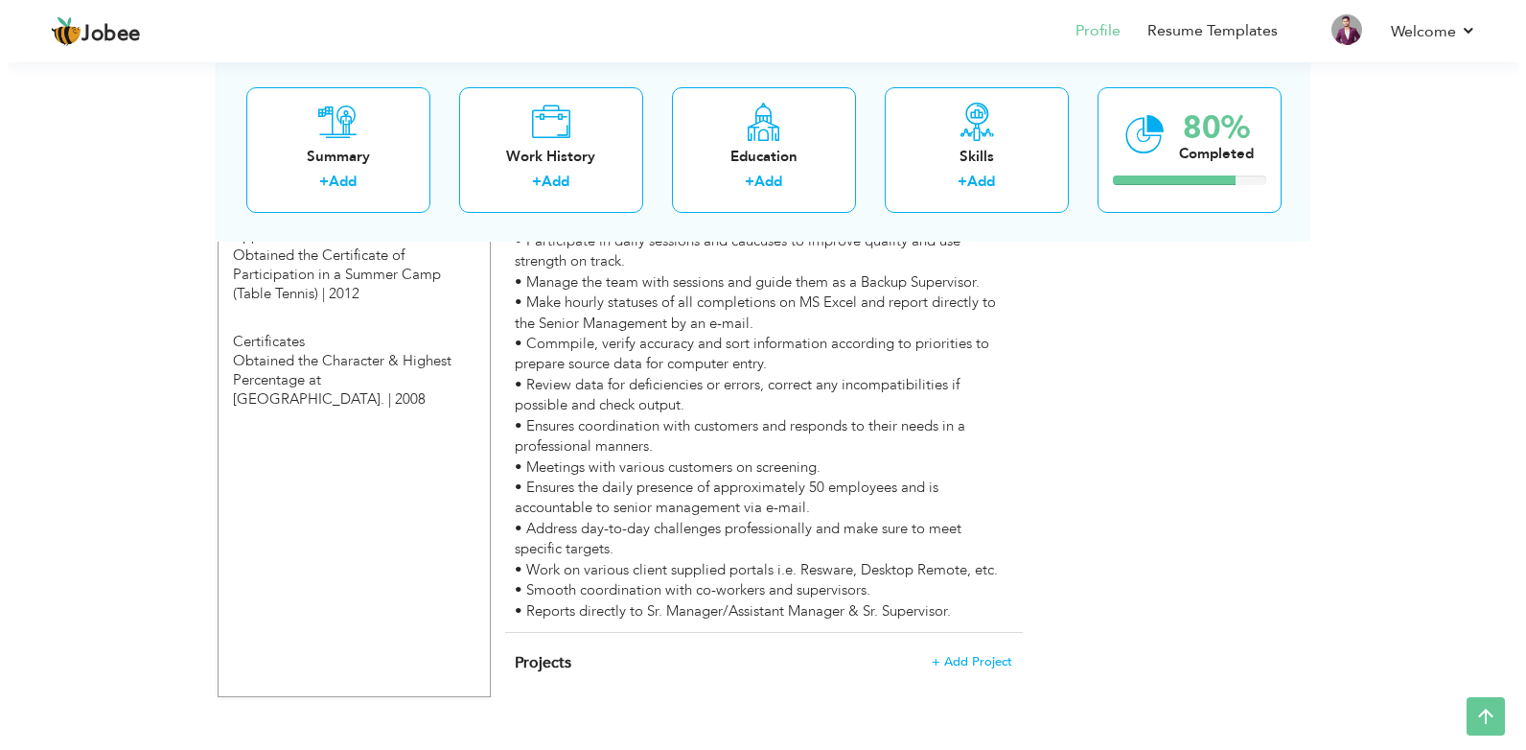
scroll to position [1391, 0]
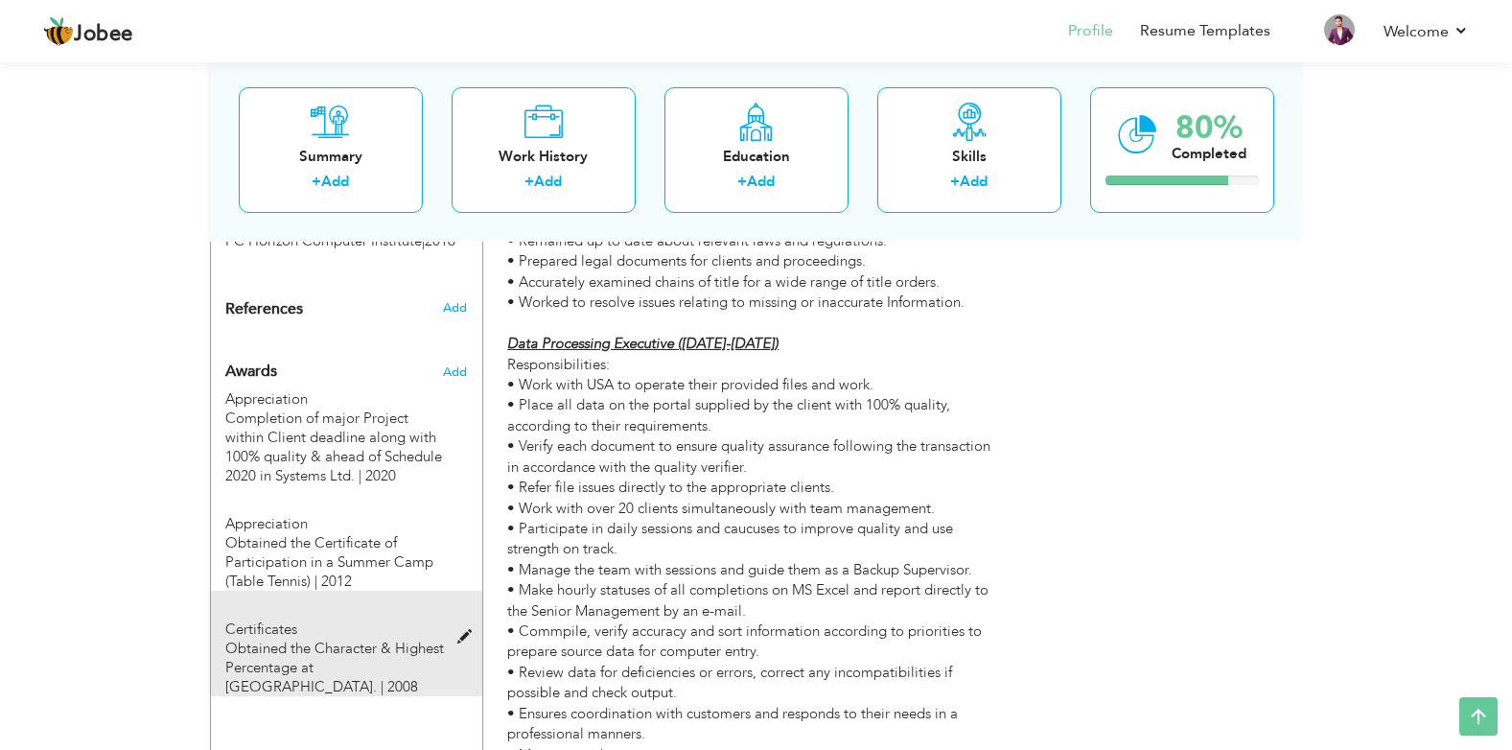
click at [283, 619] on span "Certificates" at bounding box center [261, 628] width 72 height 19
type input "Certificates"
type input "Obtained the Character & Highest Percentage at Mehran Secondary School."
type input "2008"
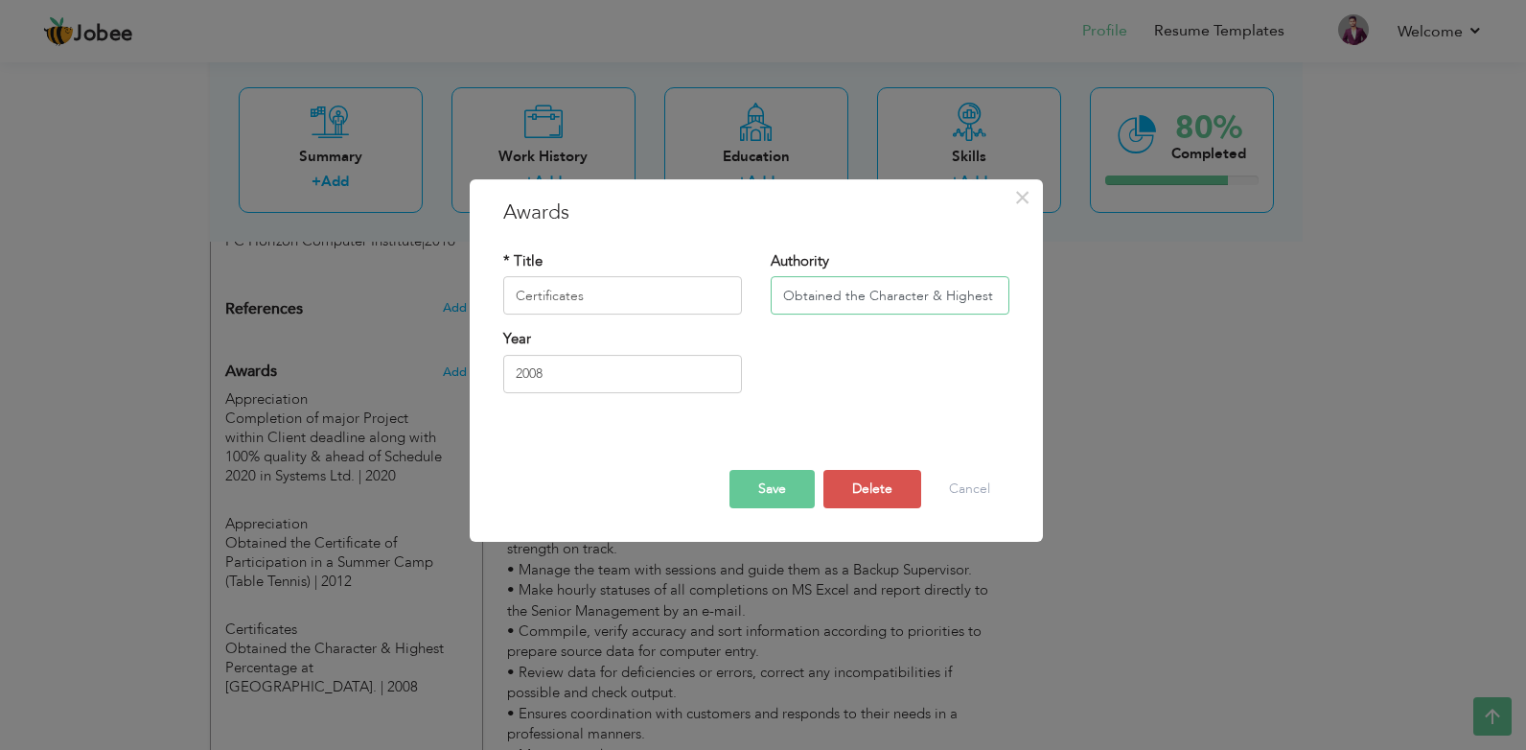
click at [944, 296] on input "Obtained the Character & Highest Percentage at Mehran Secondary School." at bounding box center [890, 296] width 239 height 38
click at [893, 479] on button "Delete" at bounding box center [873, 489] width 98 height 38
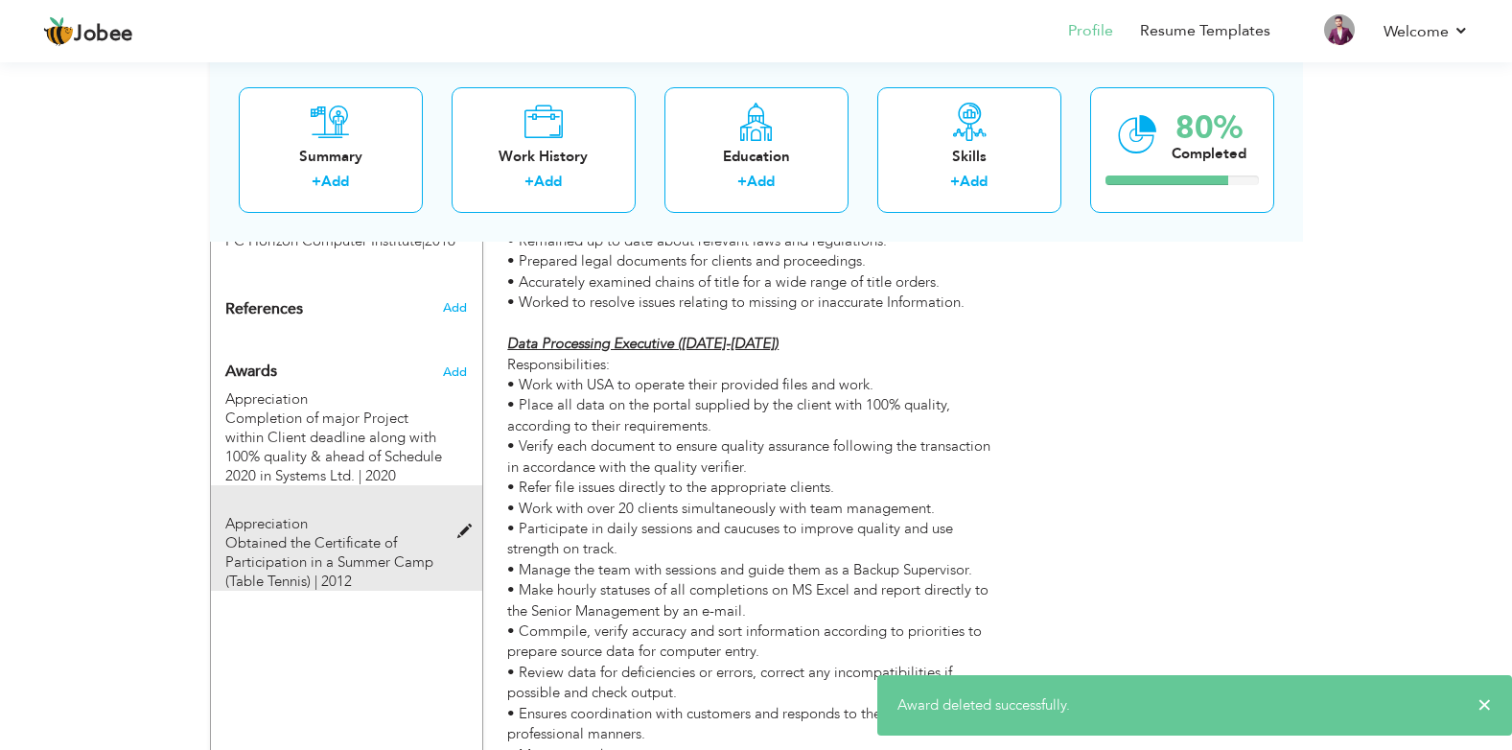
click at [342, 533] on span "Obtained the Certificate of Participation in a Summer Camp (Table Tennis) | 2012" at bounding box center [329, 562] width 208 height 58
type input "Appreciation"
type input "Obtained the Certificate of Participation in a Summer Camp (Table Tennis)"
type input "2012"
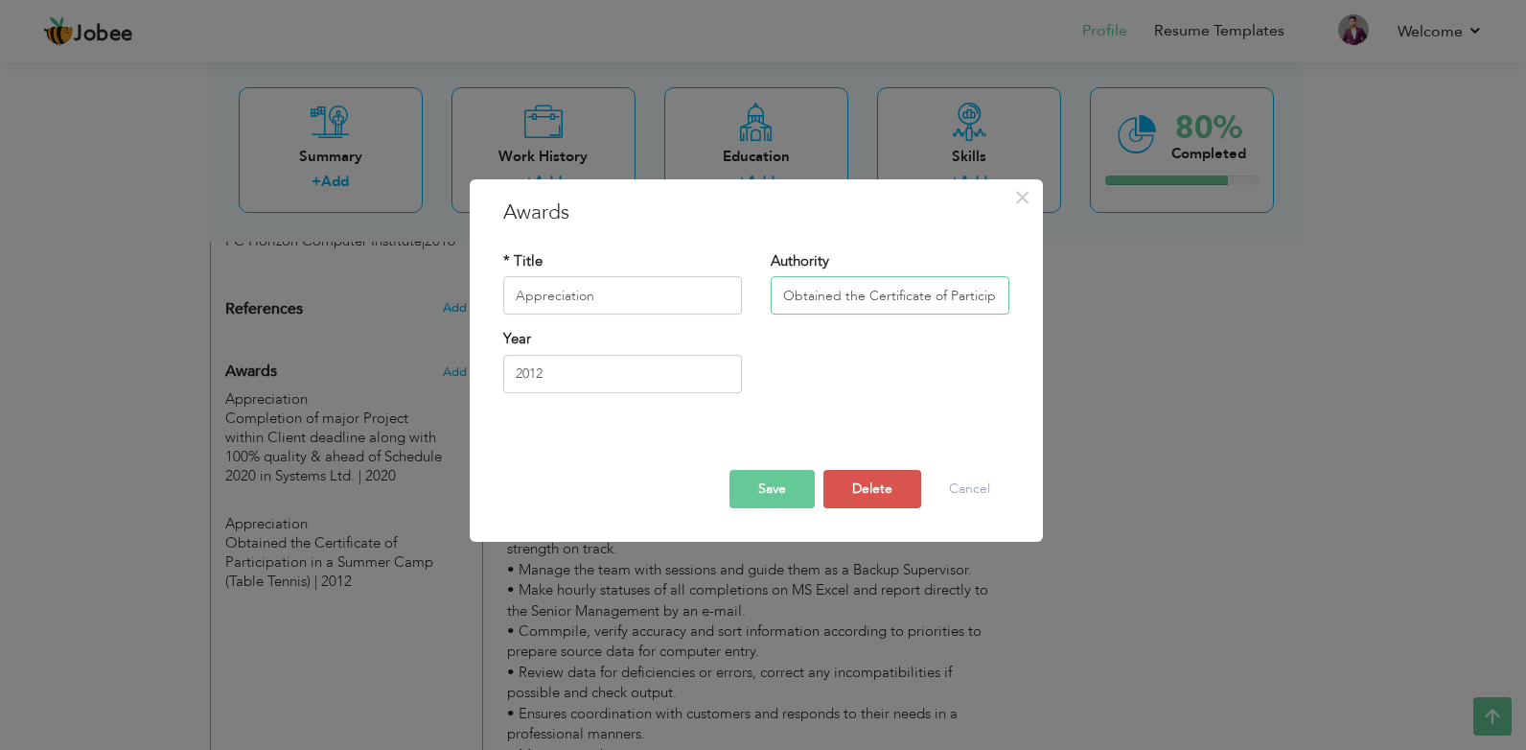
click at [963, 299] on input "Obtained the Certificate of Participation in a Summer Camp (Table Tennis)" at bounding box center [890, 296] width 239 height 38
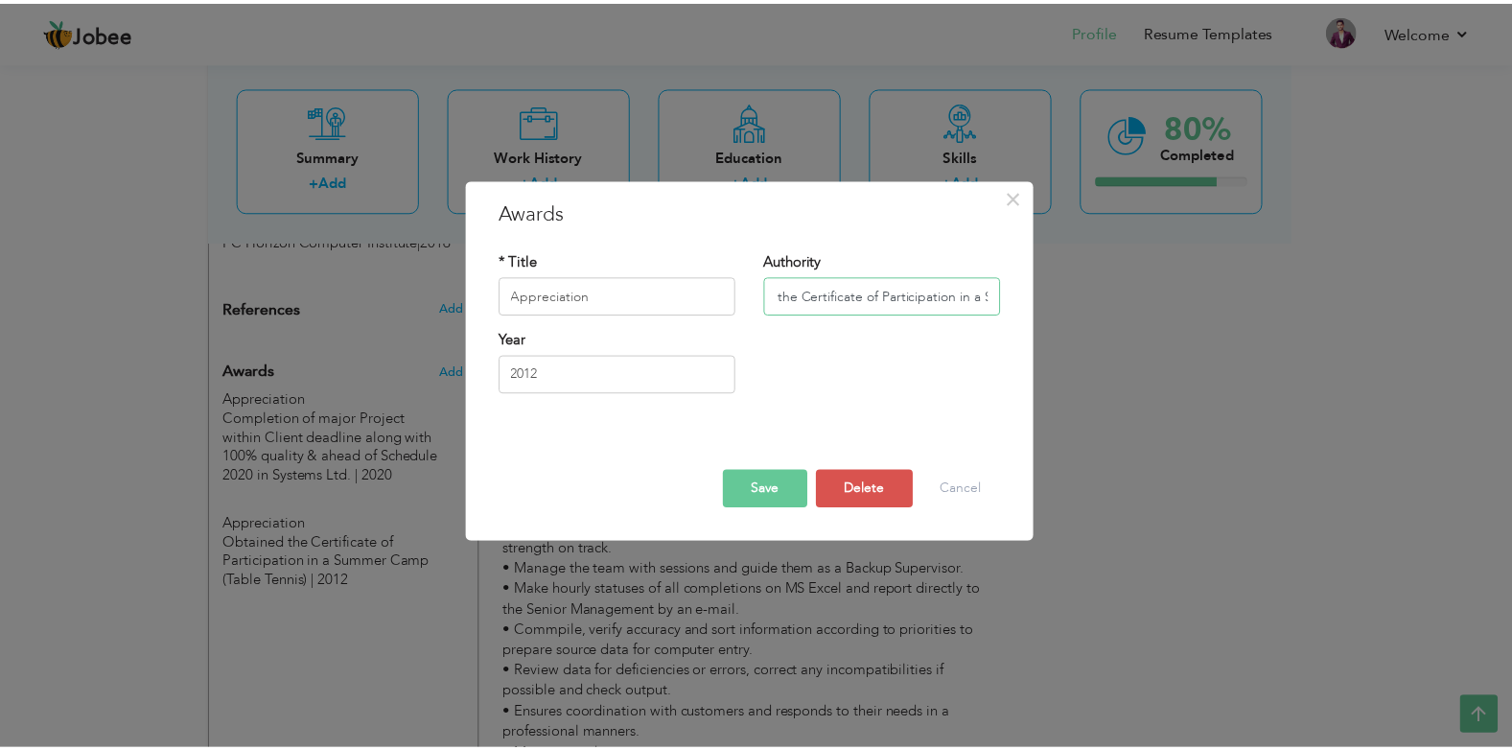
scroll to position [0, 0]
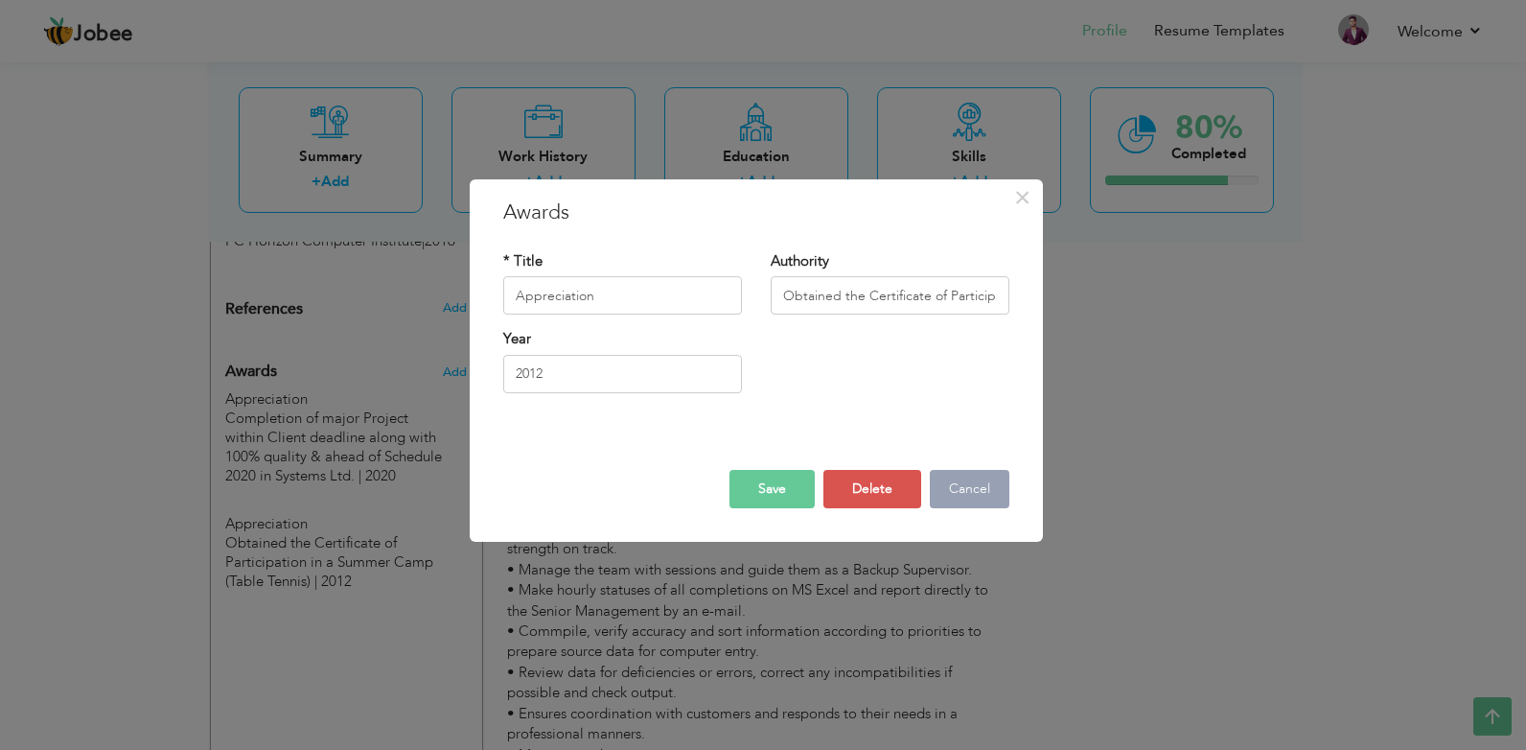
click at [975, 487] on button "Cancel" at bounding box center [970, 489] width 80 height 38
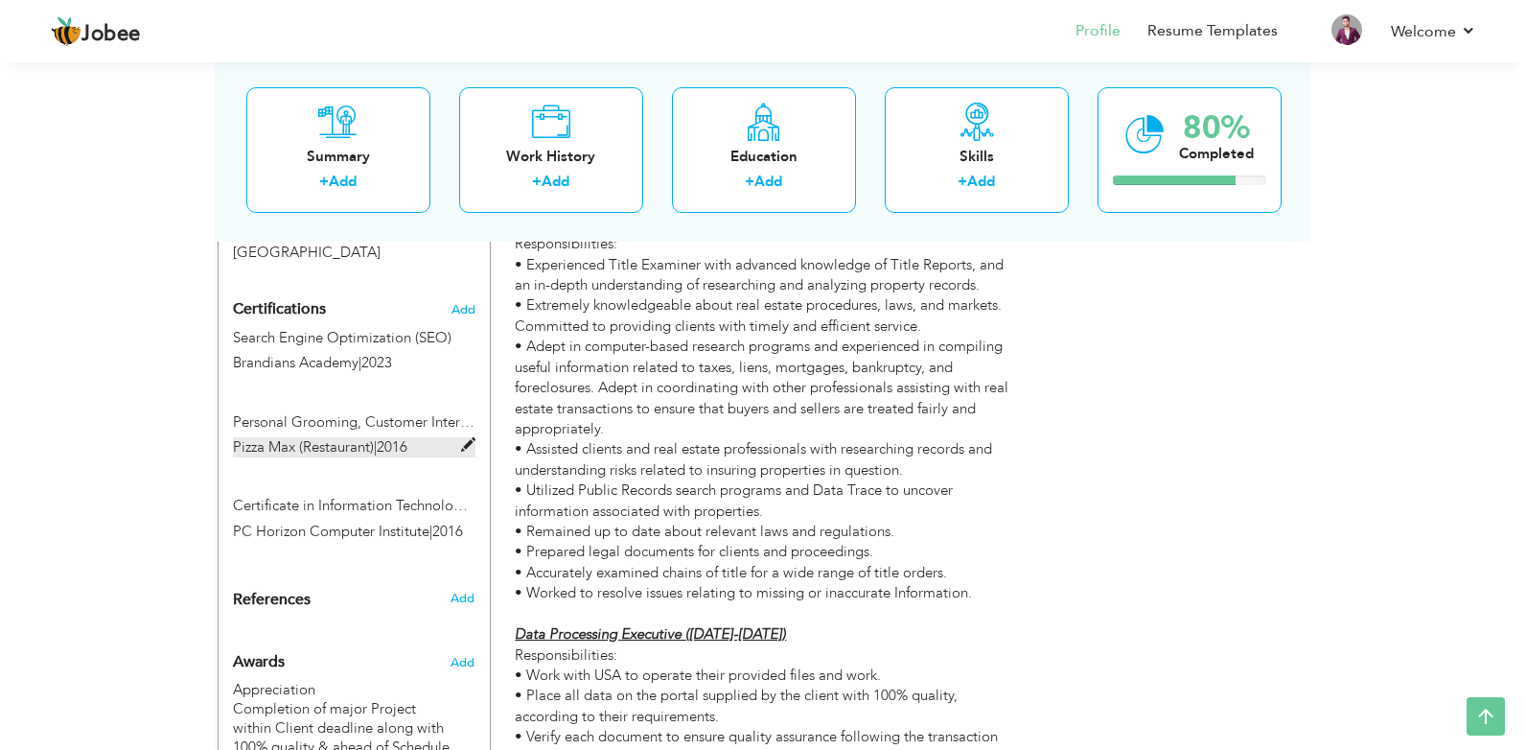
scroll to position [1104, 0]
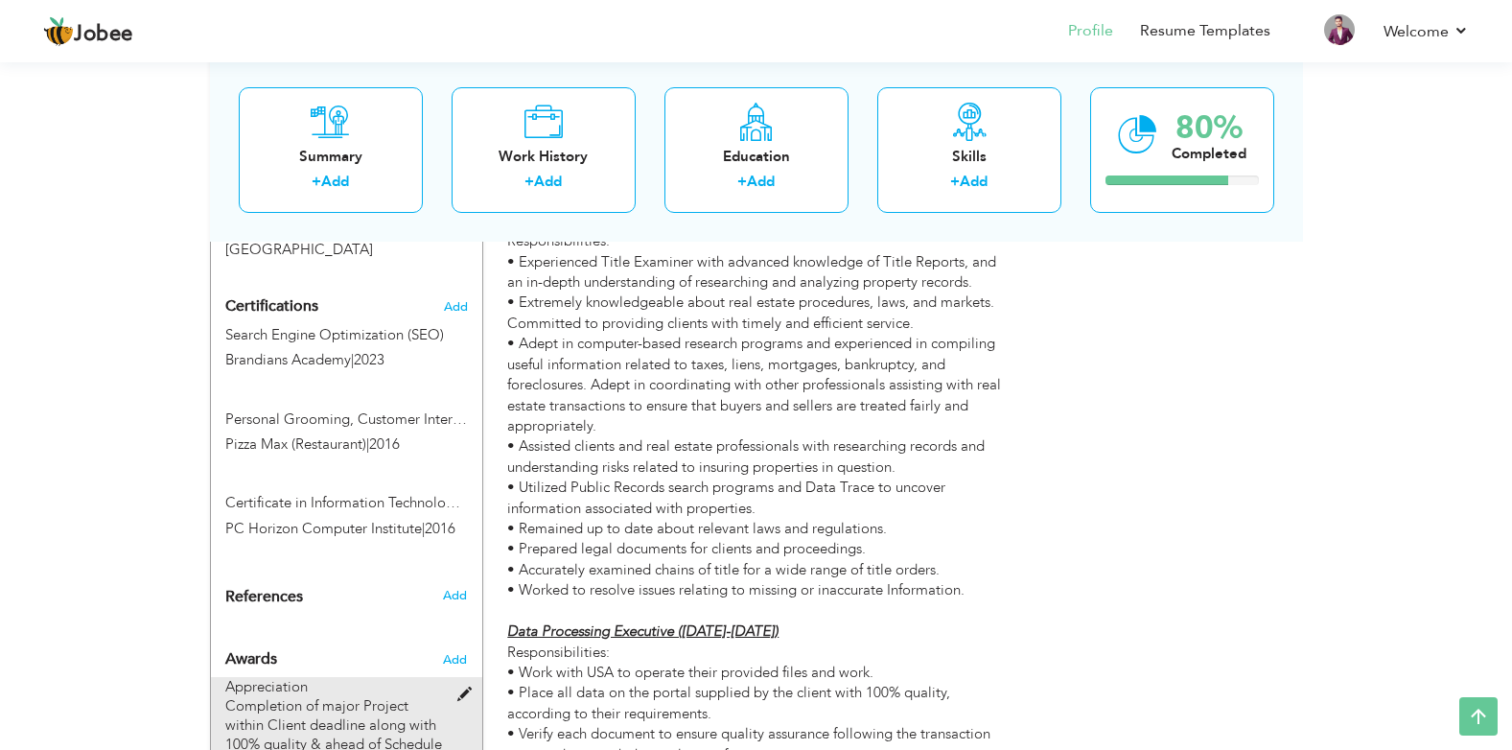
click at [325, 696] on span "Completion of major Project within Client deadline along with 100% quality & ah…" at bounding box center [333, 734] width 217 height 77
type input "Completion of major Project within Client deadline along with 100% quality & ah…"
type input "2020"
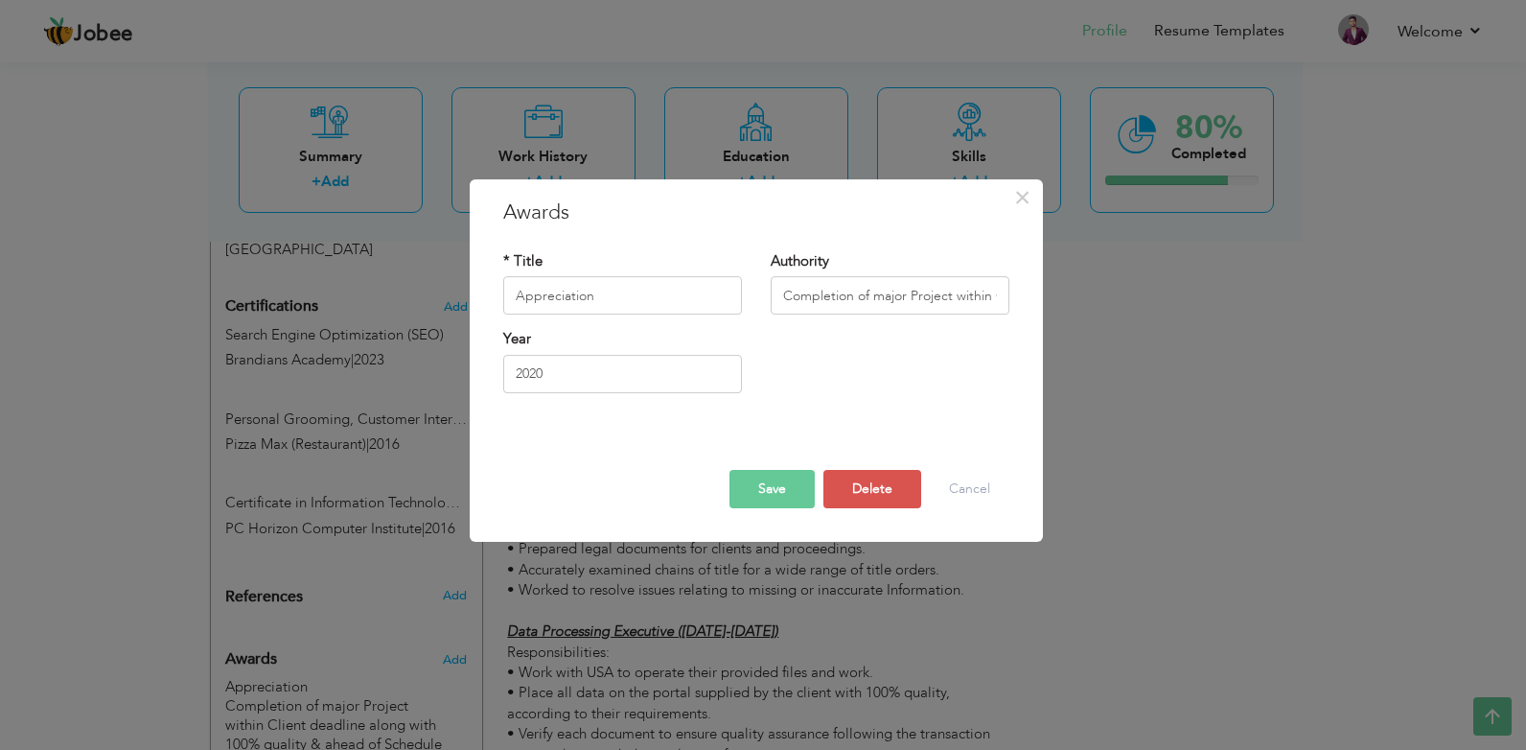
click at [989, 509] on div "Save Delete Cancel" at bounding box center [756, 472] width 535 height 101
click at [990, 486] on button "Cancel" at bounding box center [970, 489] width 80 height 38
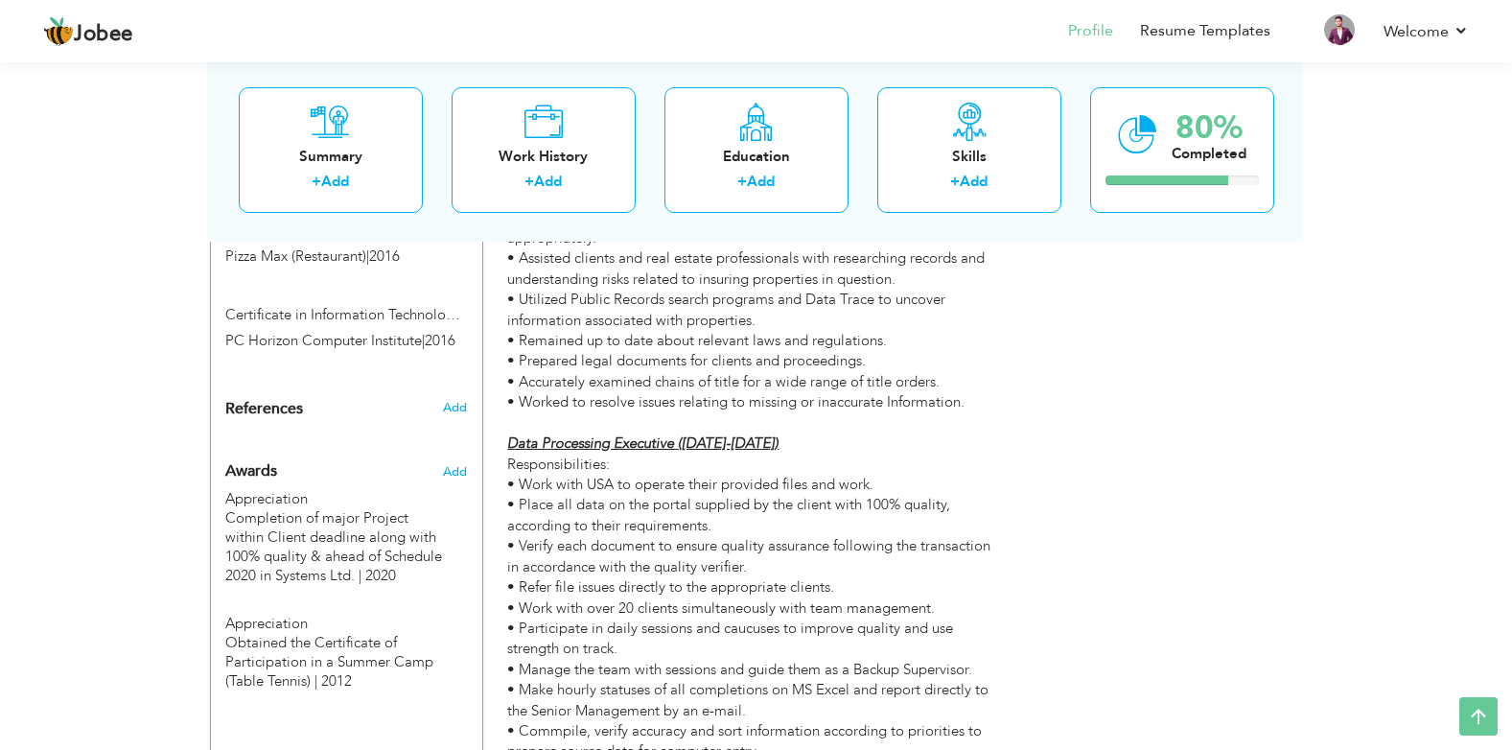
scroll to position [1391, 0]
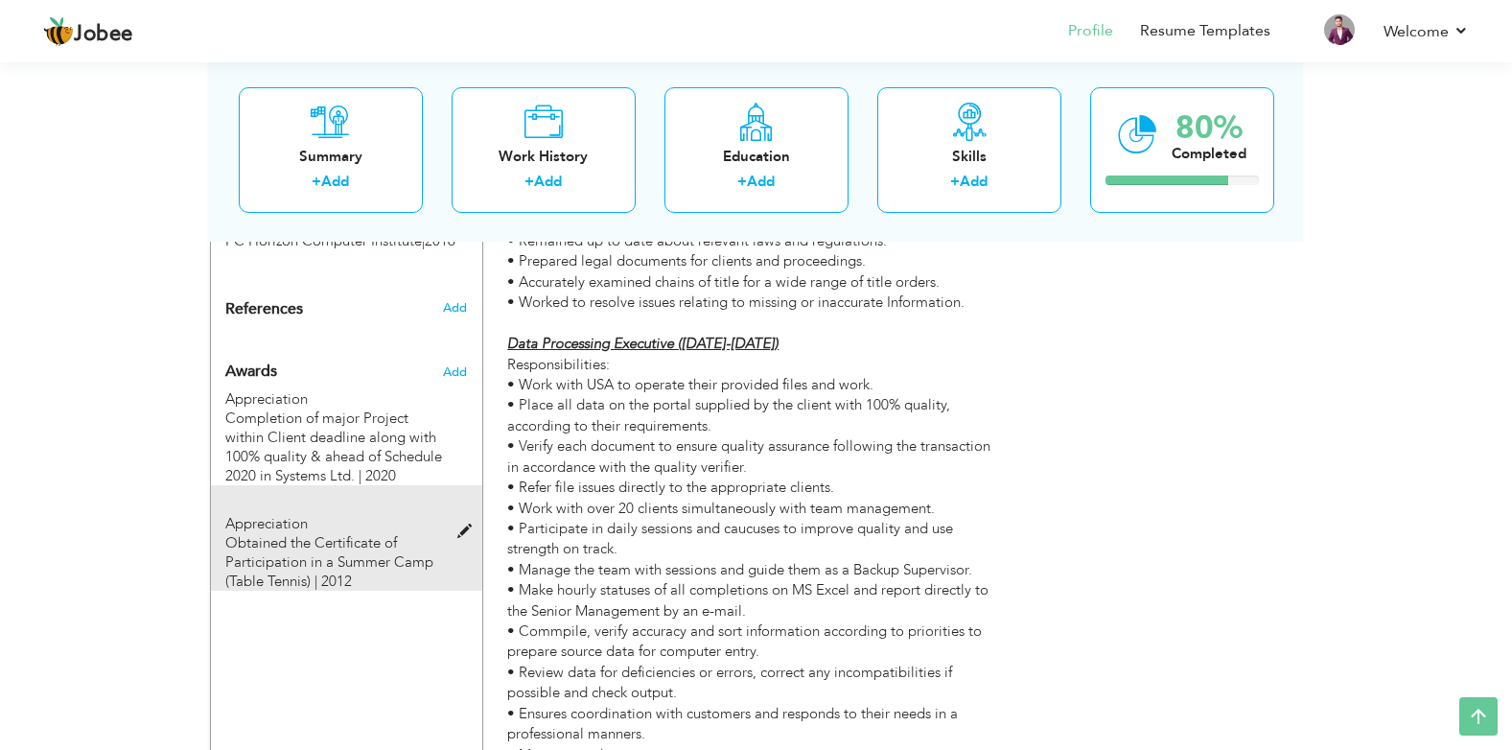
click at [350, 533] on span "Obtained the Certificate of Participation in a Summer Camp (Table Tennis) | 2012" at bounding box center [329, 562] width 208 height 58
type input "Obtained the Certificate of Participation in a Summer Camp (Table Tennis)"
type input "2012"
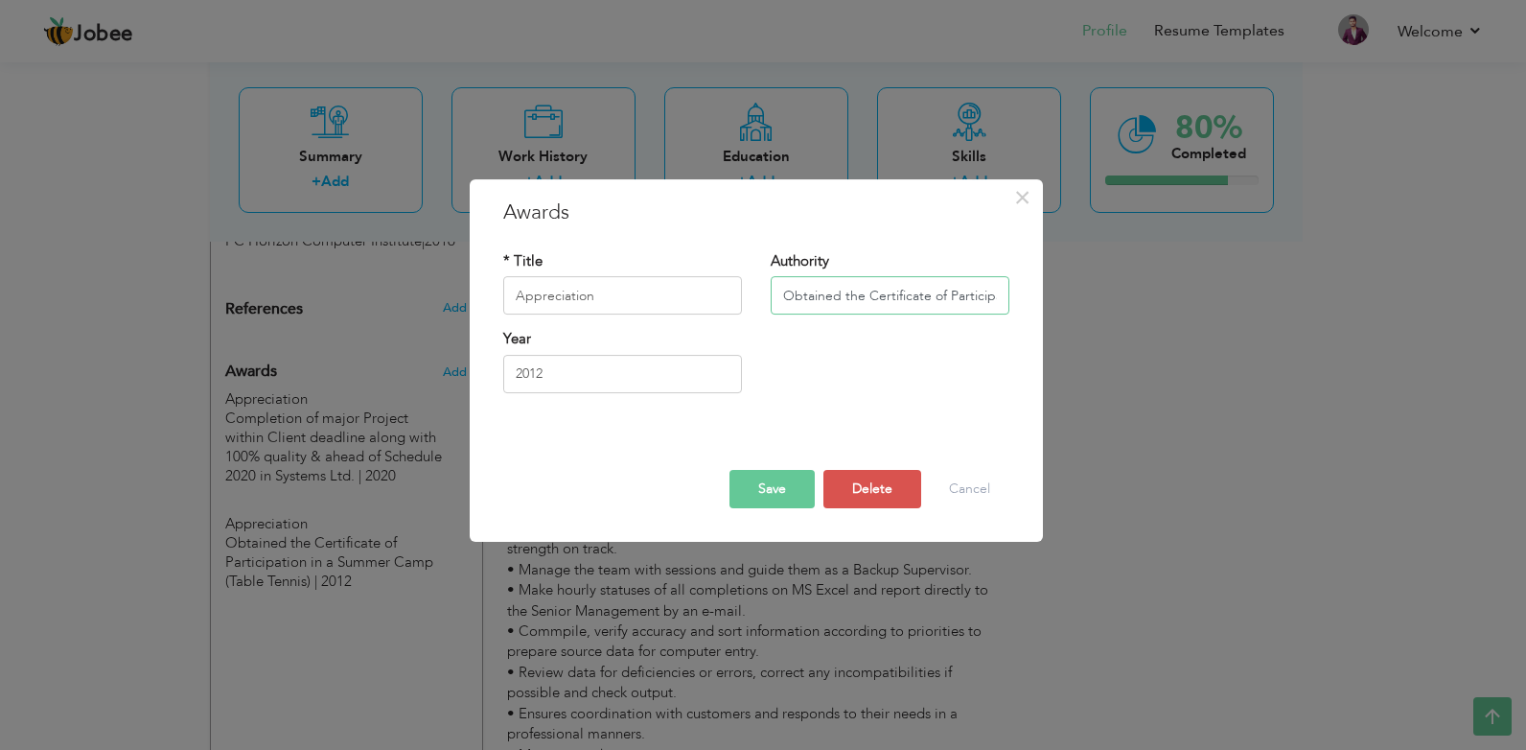
click at [925, 291] on input "Obtained the Certificate of Participation in a Summer Camp (Table Tennis)" at bounding box center [890, 296] width 239 height 38
click at [878, 489] on button "Delete" at bounding box center [873, 489] width 98 height 38
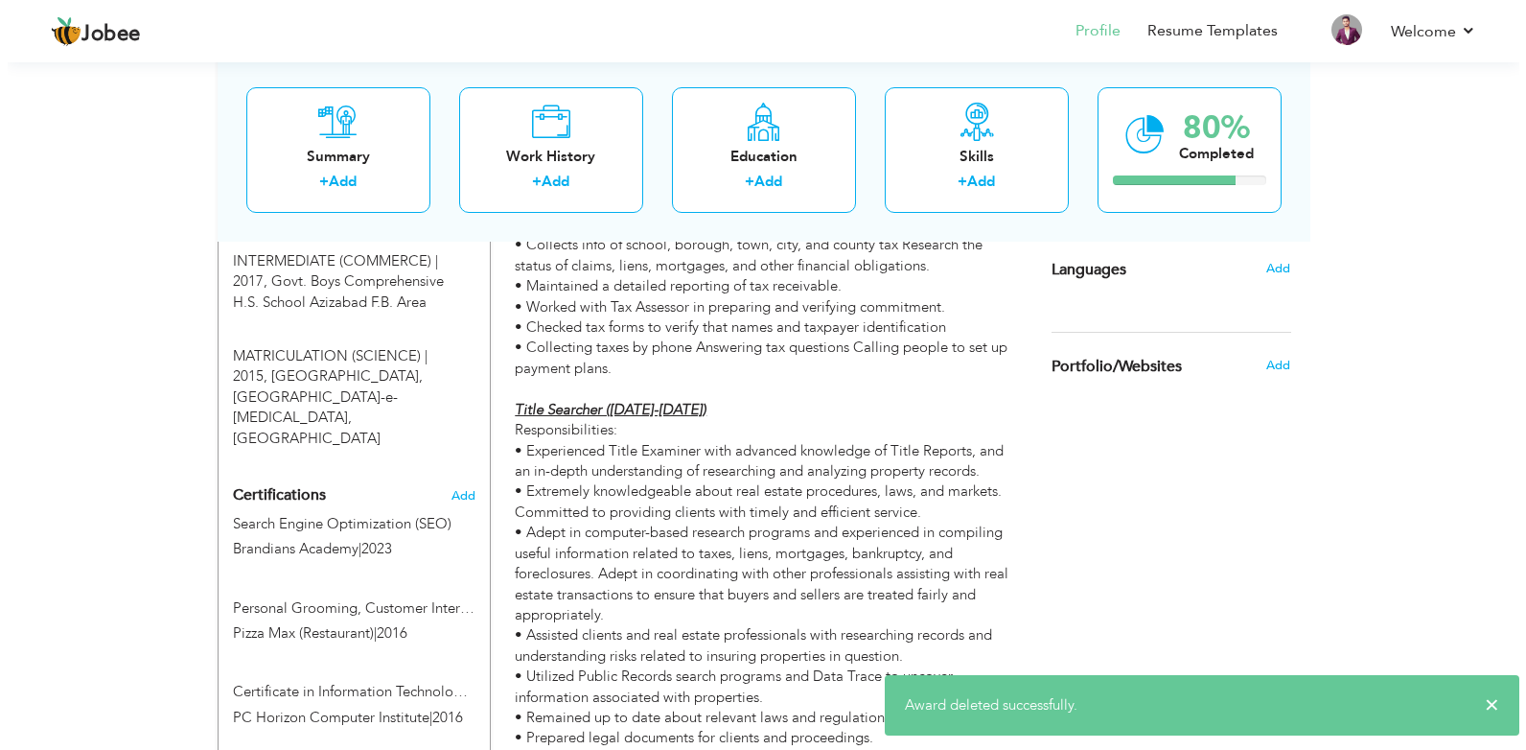
scroll to position [912, 0]
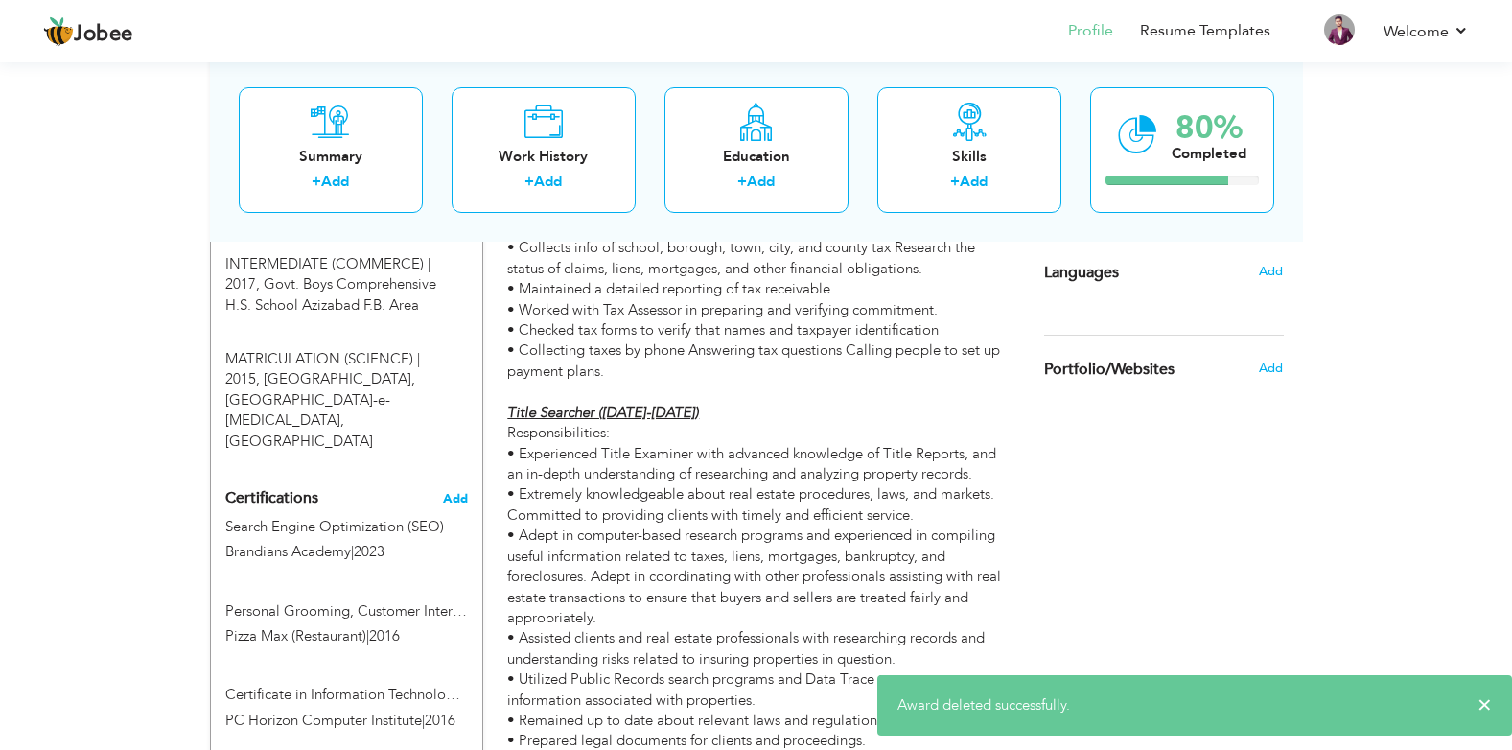
click at [456, 492] on span "Add" at bounding box center [455, 498] width 25 height 13
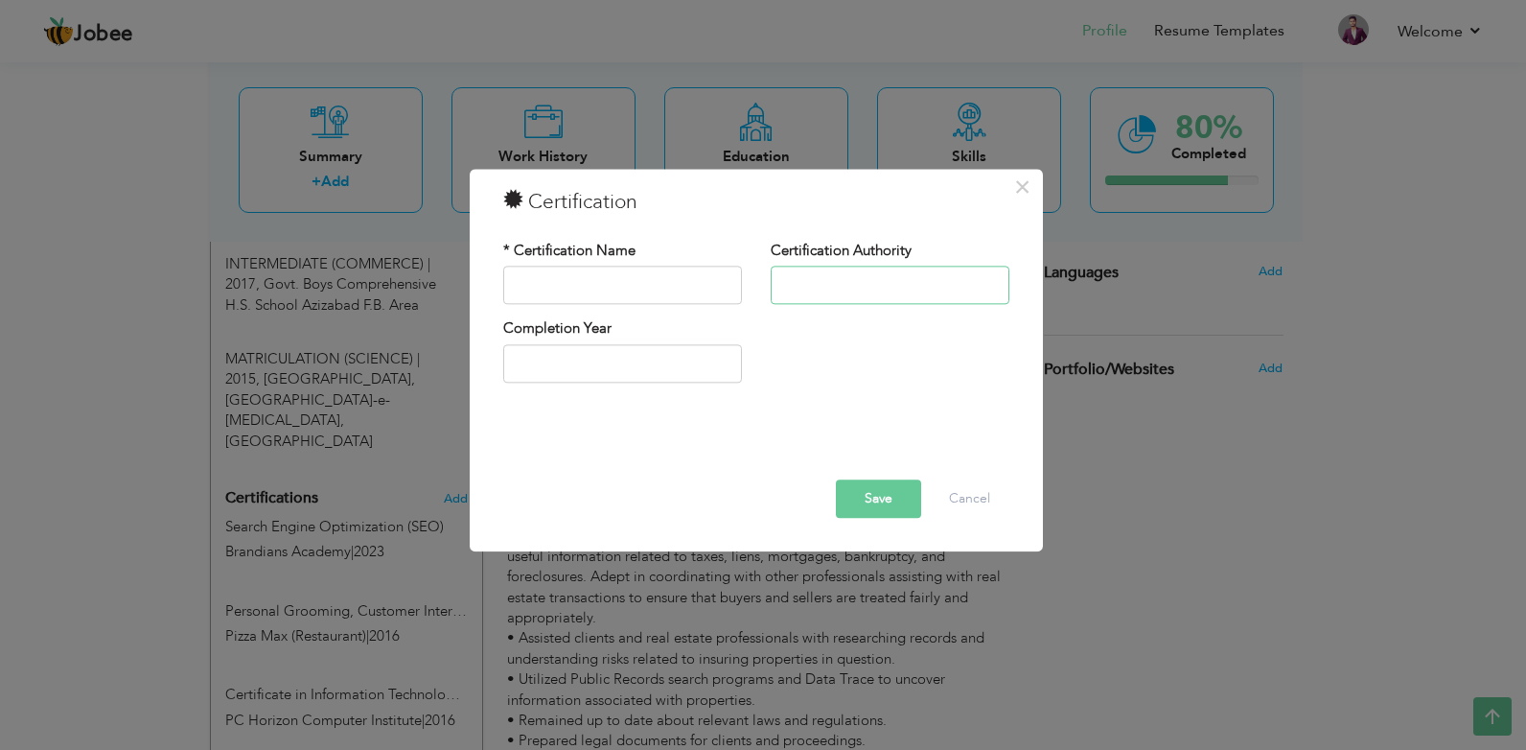
paste input "Obtained the Certificate of Participation in a Summer Camp (Table Tennis)"
type input "Obtained the Certificate of Participation in a Summer Camp (Table Tennis)"
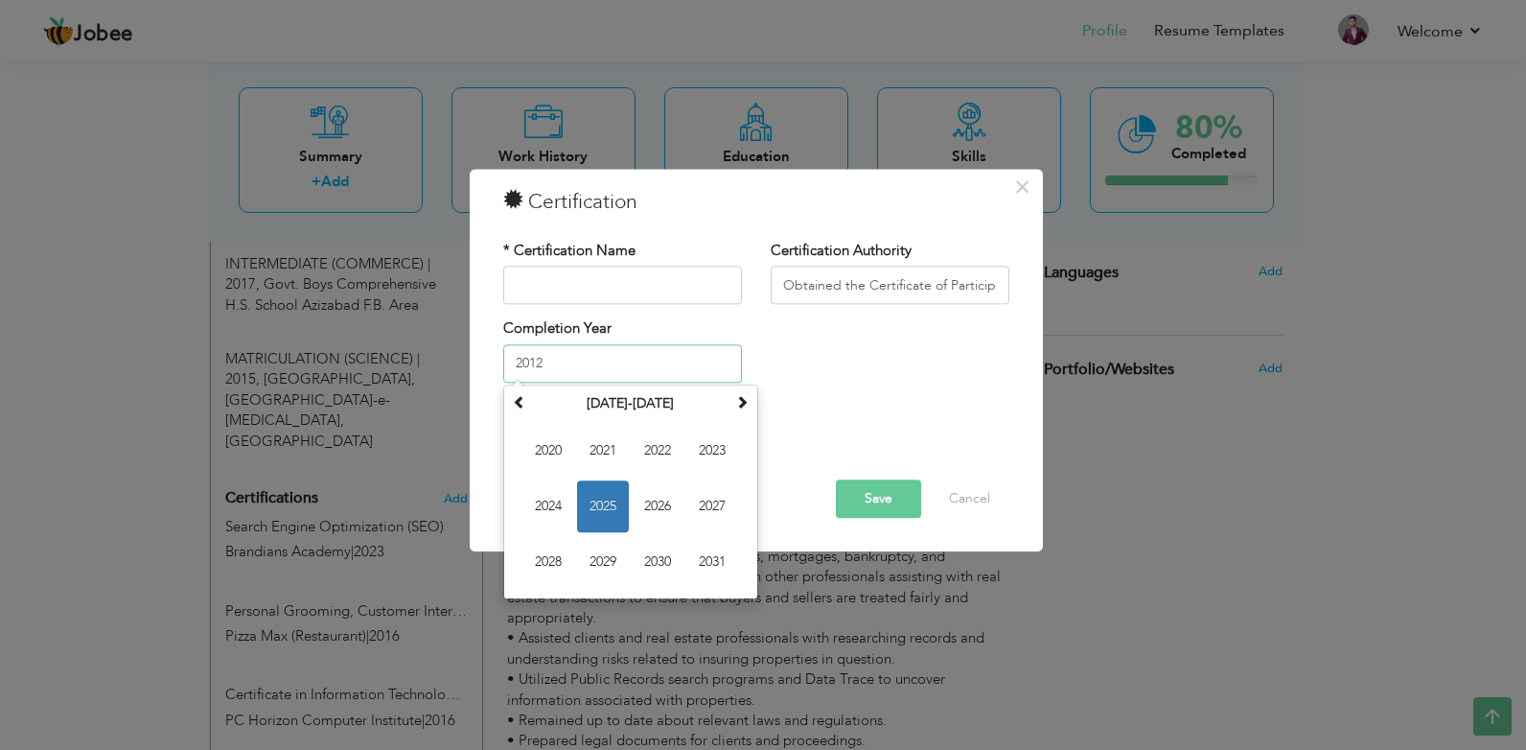
type input "2012"
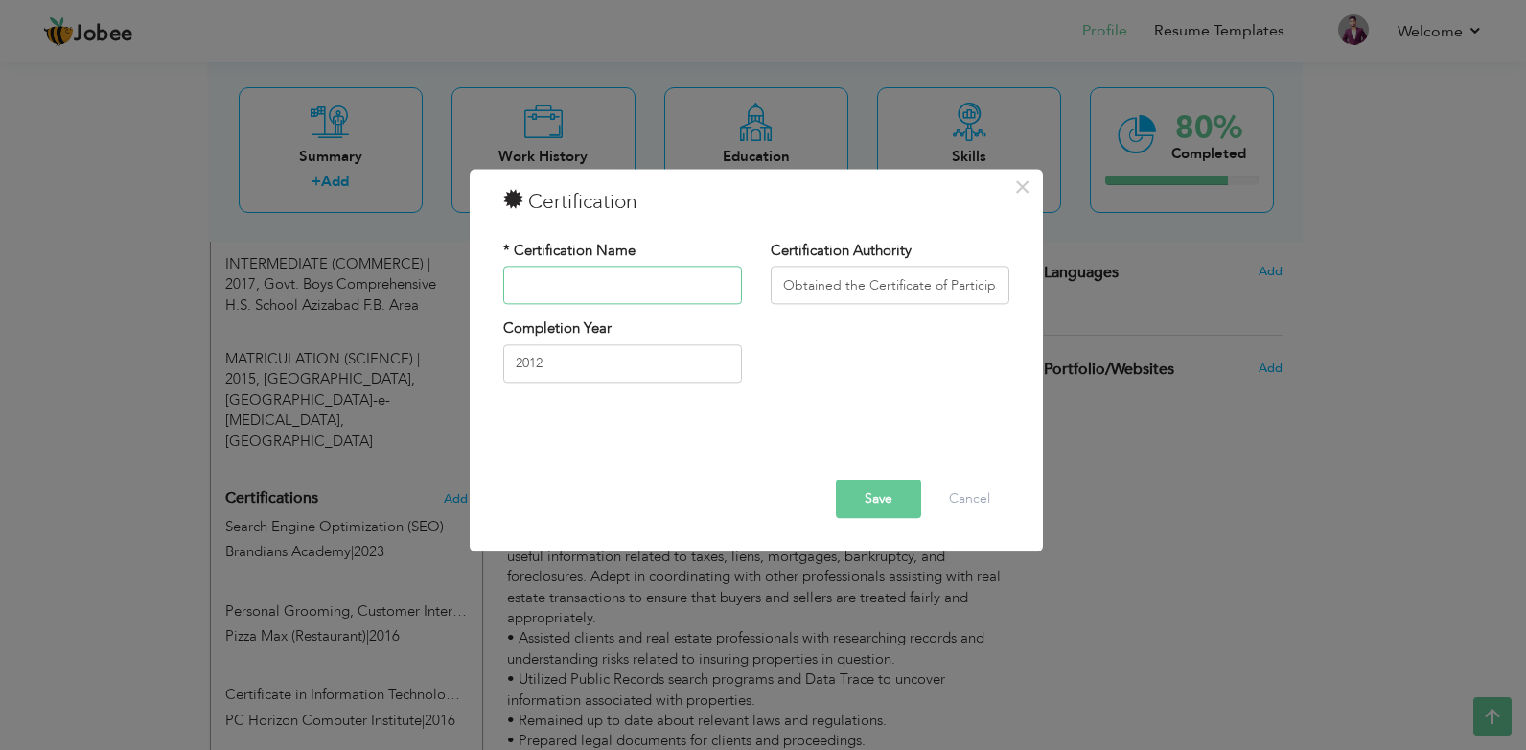
click at [622, 297] on input "text" at bounding box center [622, 286] width 239 height 38
type input "Certificate"
click at [878, 503] on button "Save" at bounding box center [878, 499] width 85 height 38
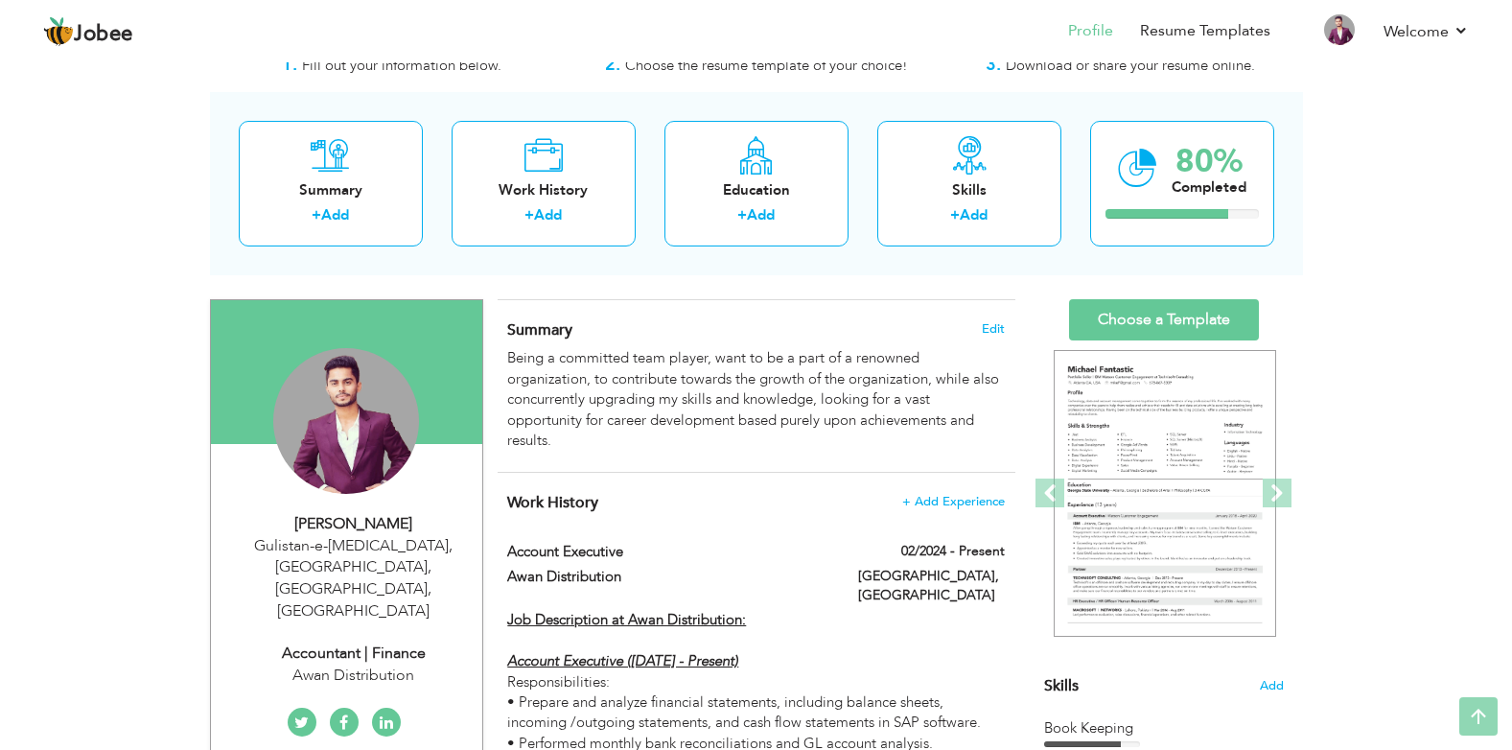
scroll to position [49, 0]
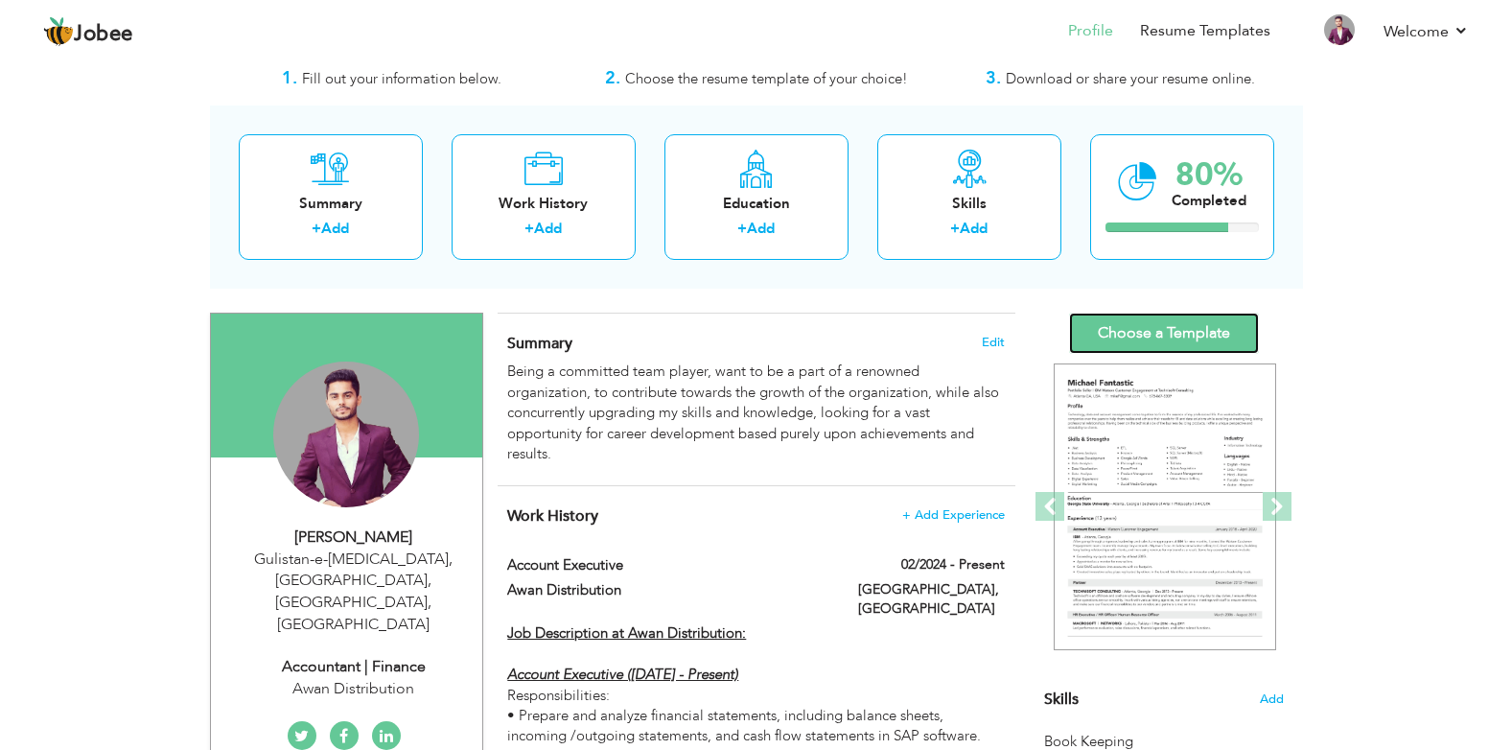
click at [1167, 336] on link "Choose a Template" at bounding box center [1164, 333] width 190 height 41
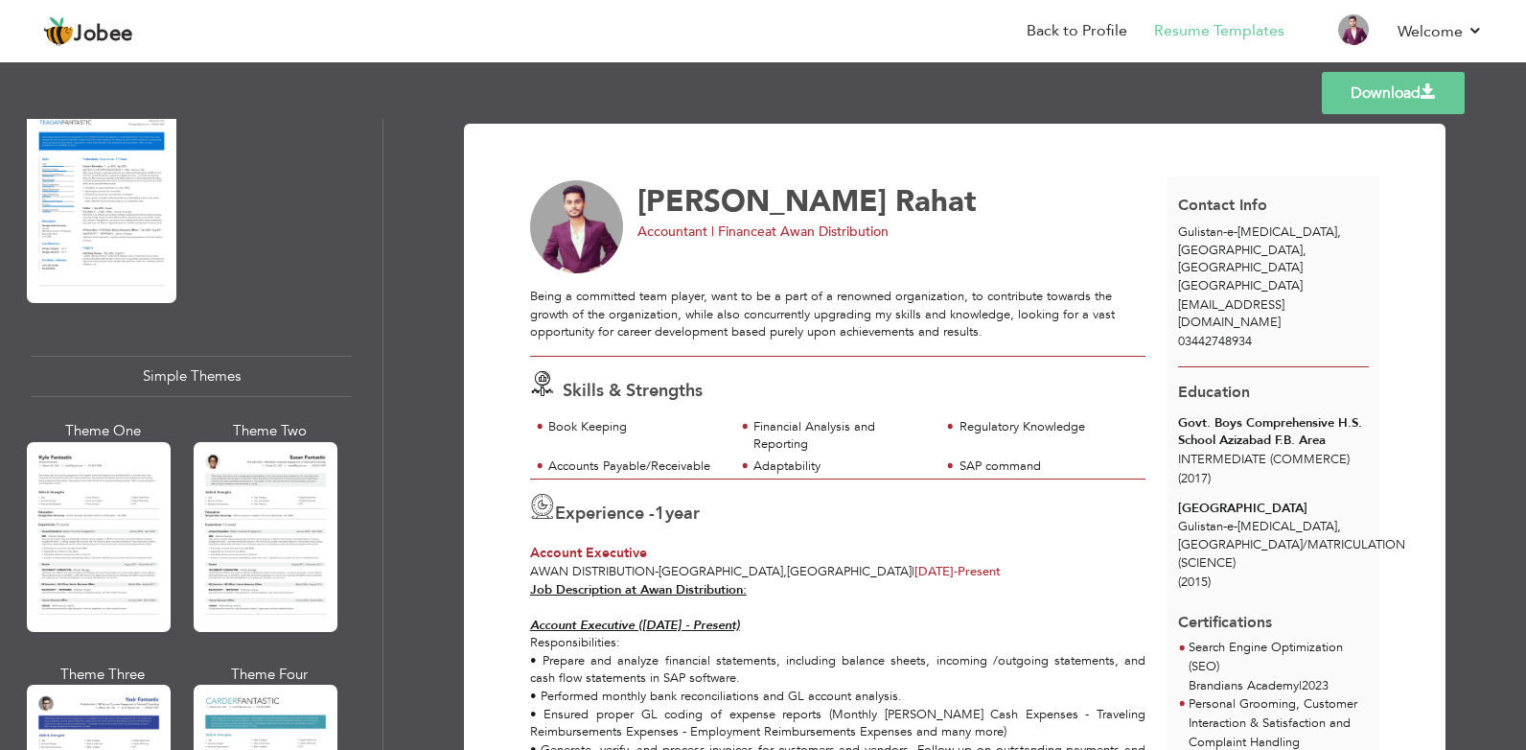
scroll to position [3164, 0]
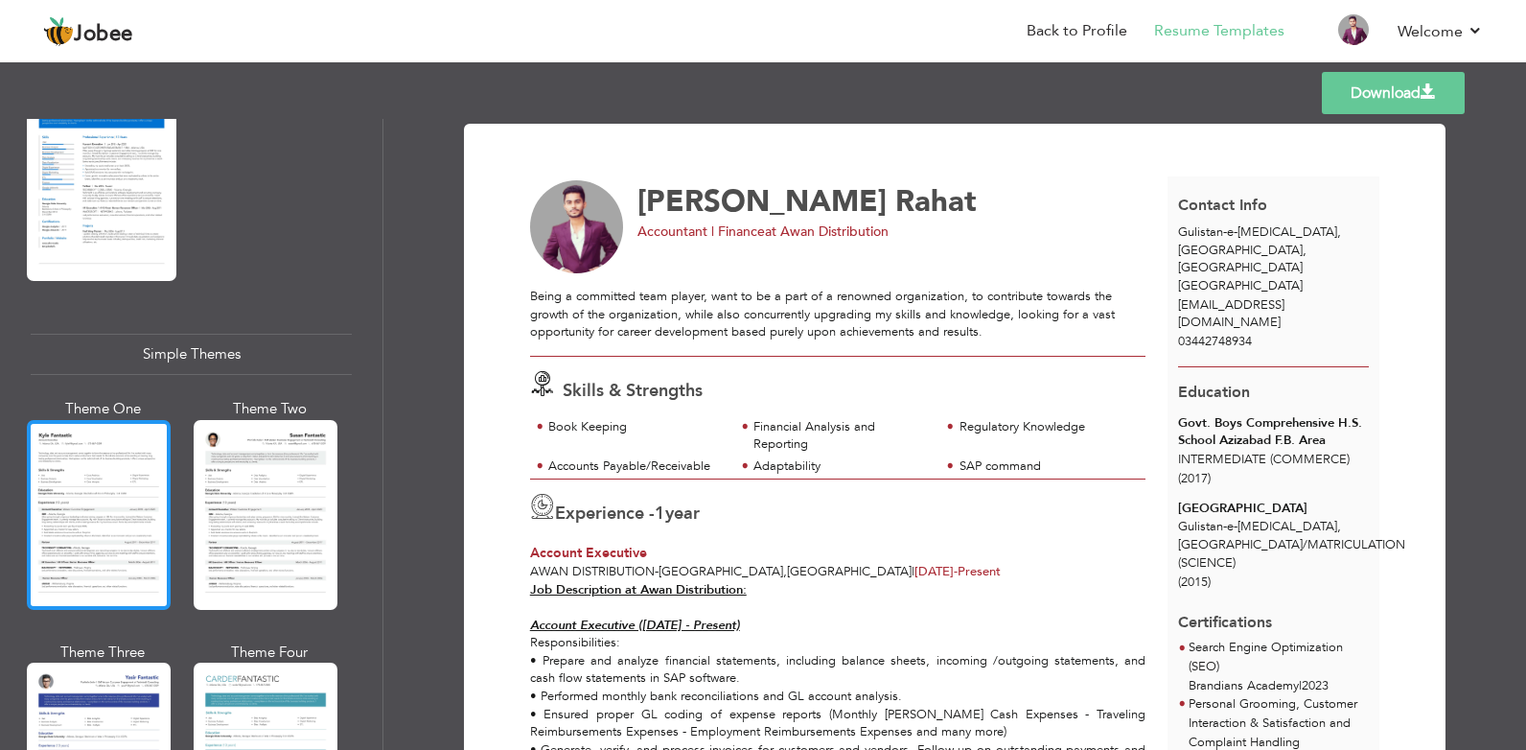
click at [82, 463] on div at bounding box center [99, 515] width 144 height 190
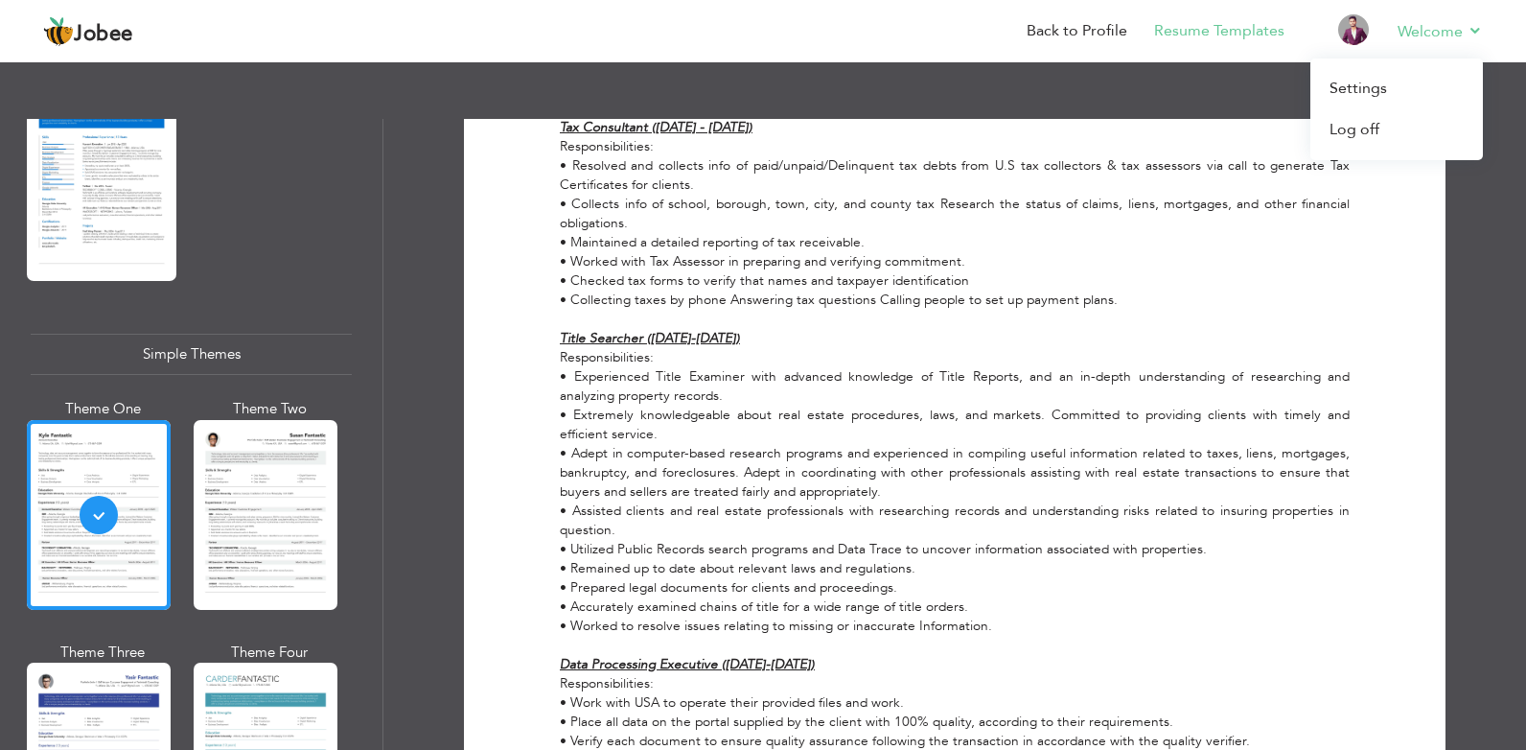
scroll to position [979, 0]
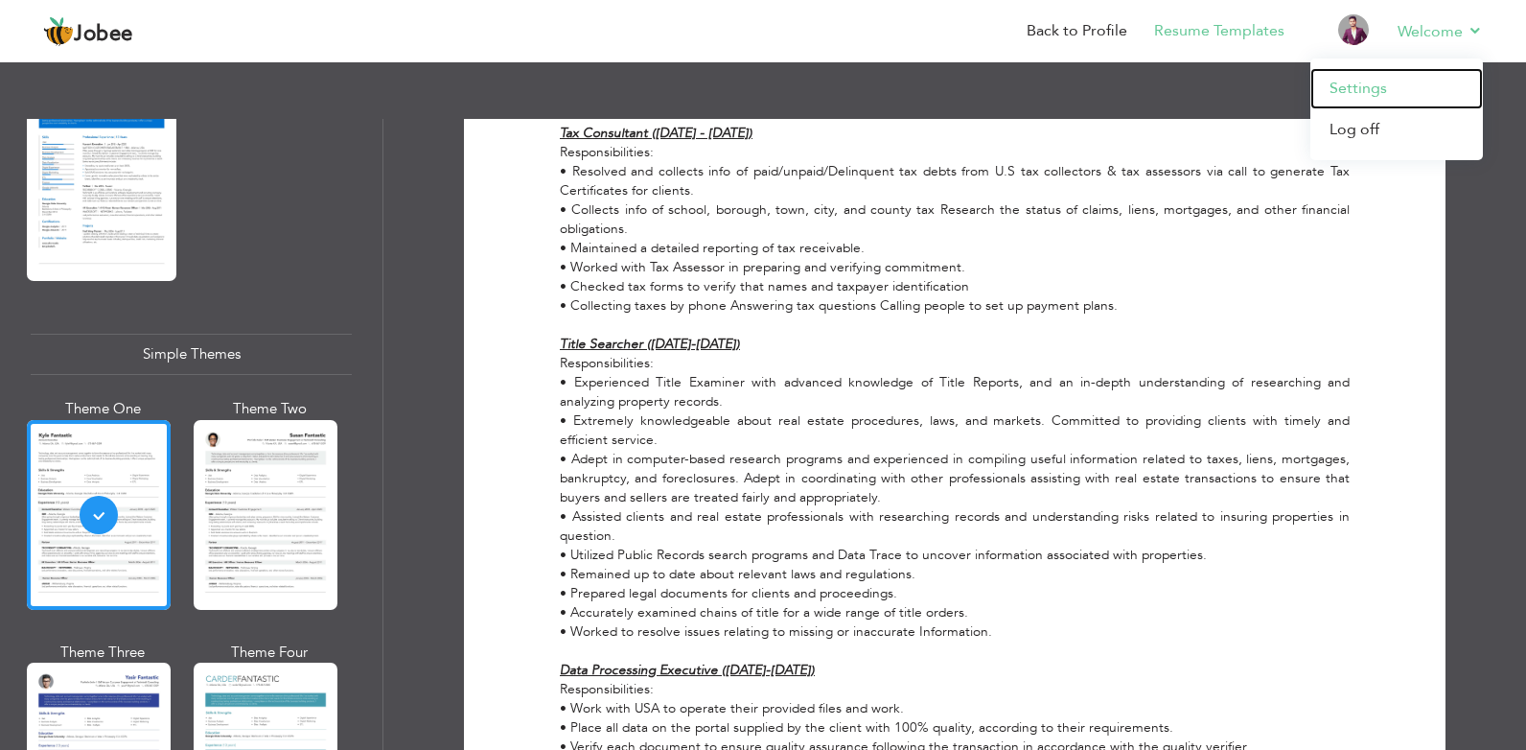
click at [1390, 79] on link "Settings" at bounding box center [1397, 88] width 173 height 41
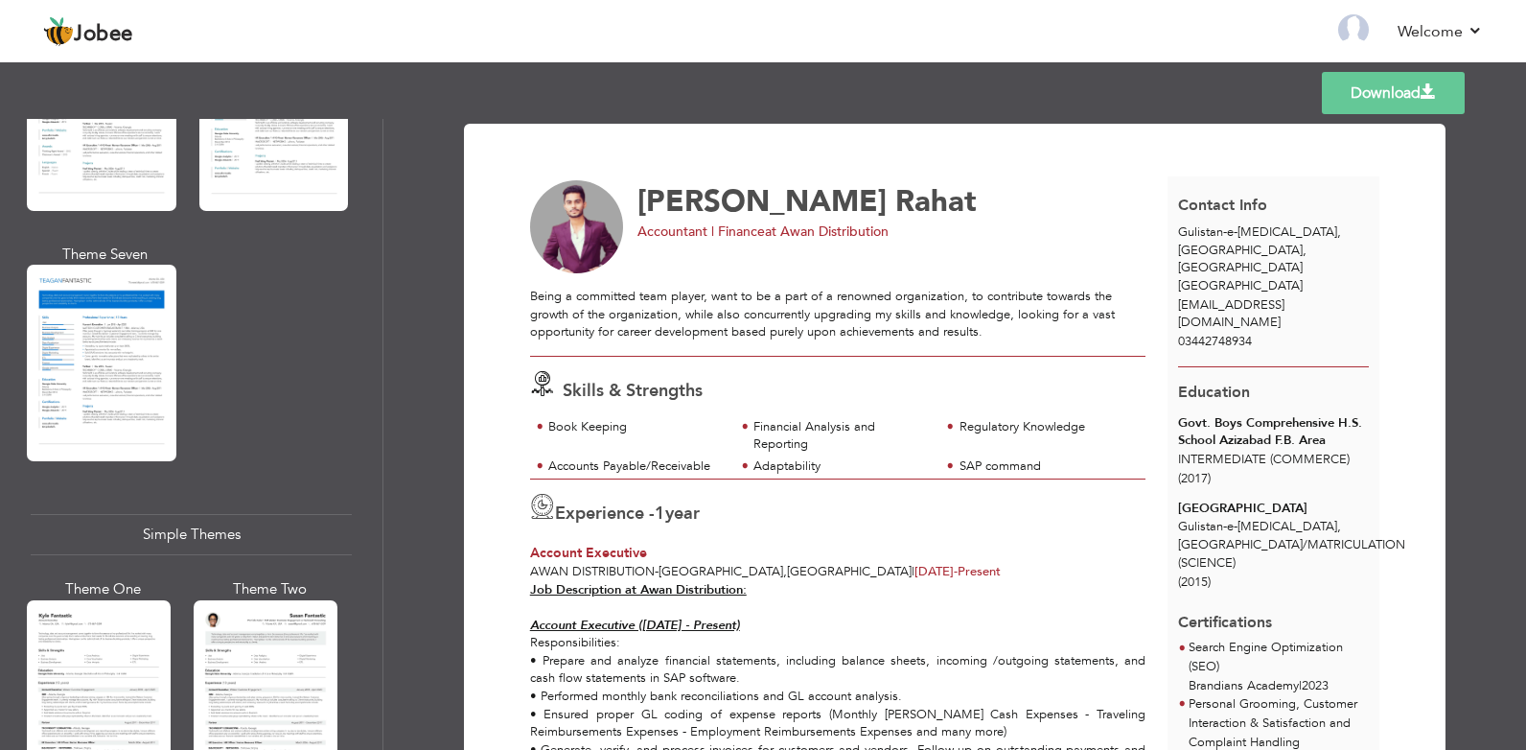
scroll to position [3068, 0]
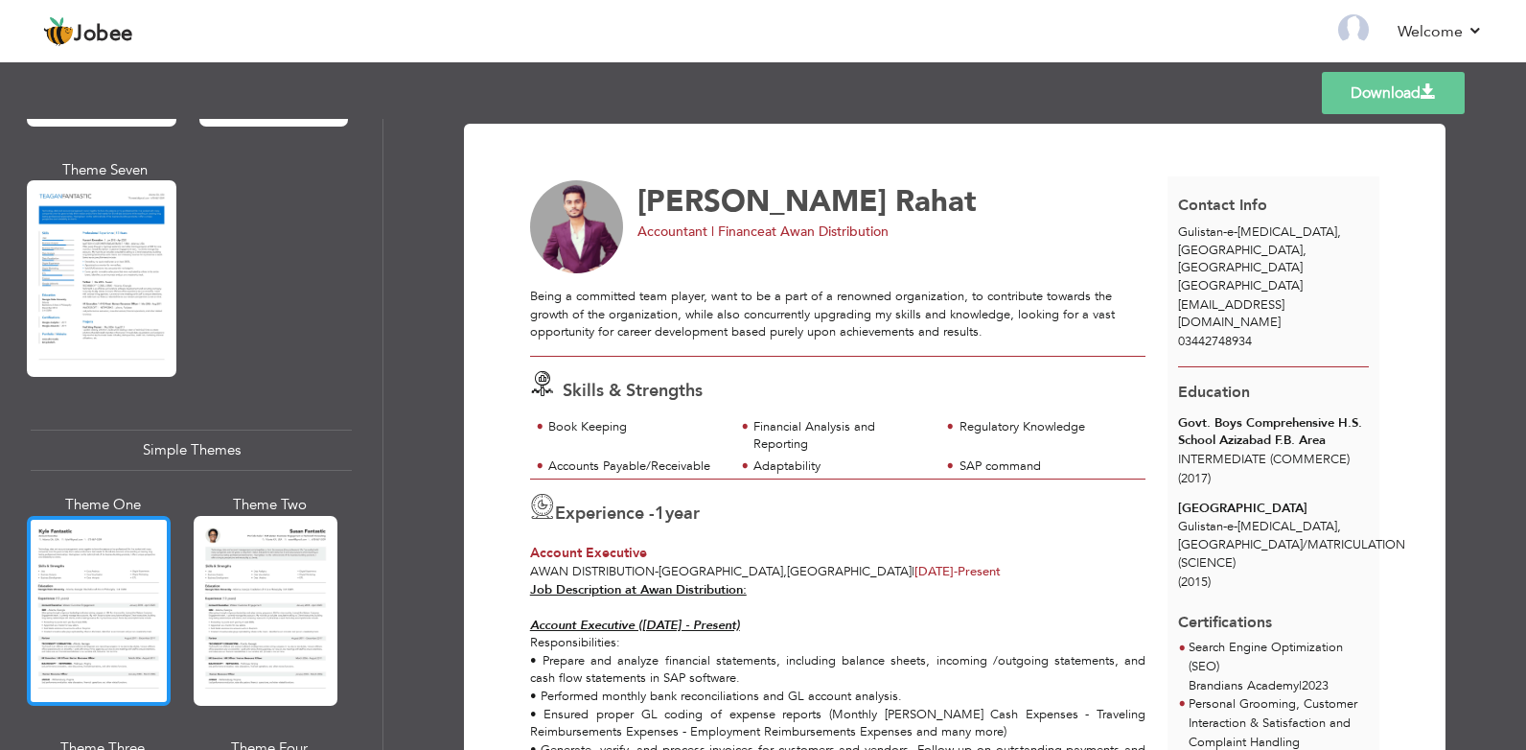
click at [124, 532] on div at bounding box center [99, 611] width 144 height 190
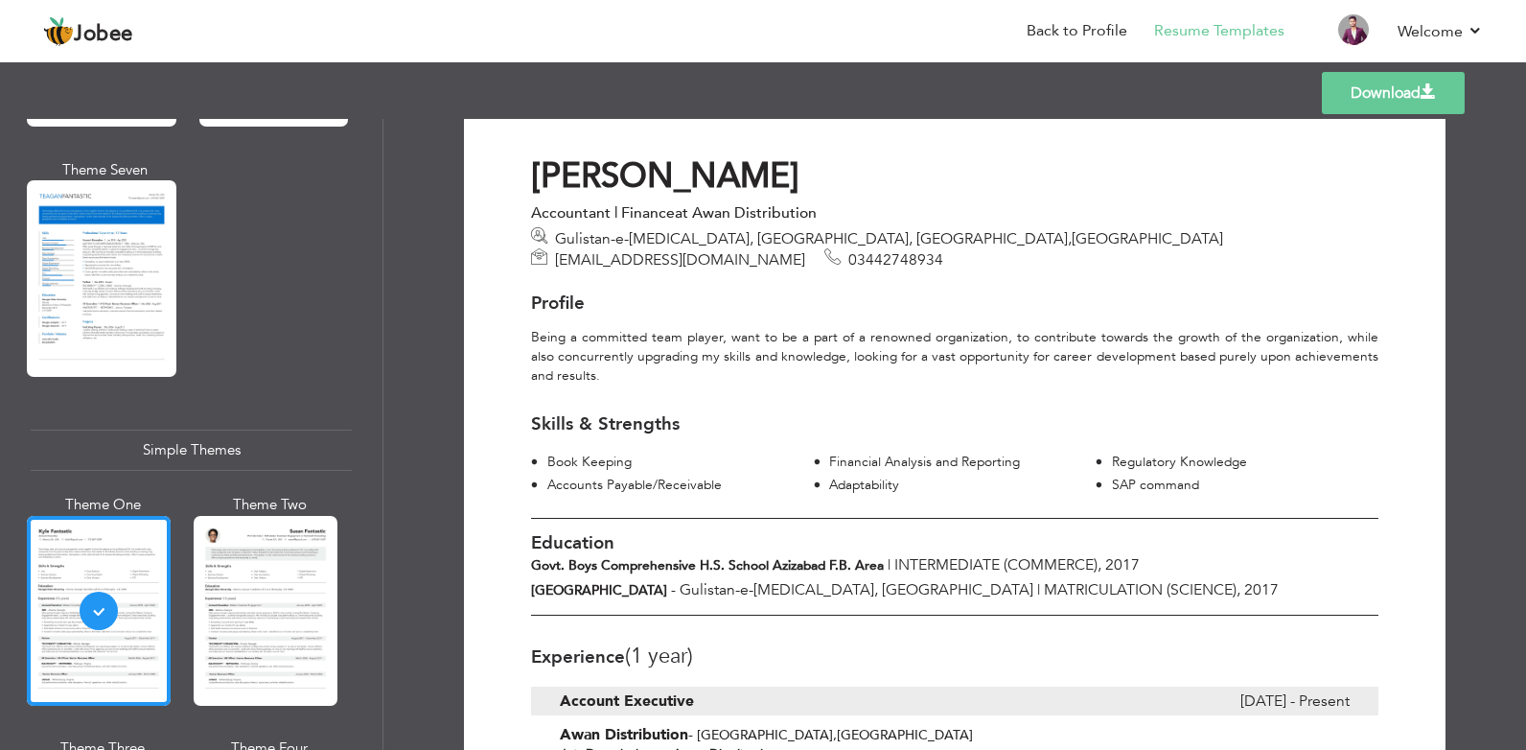
scroll to position [0, 0]
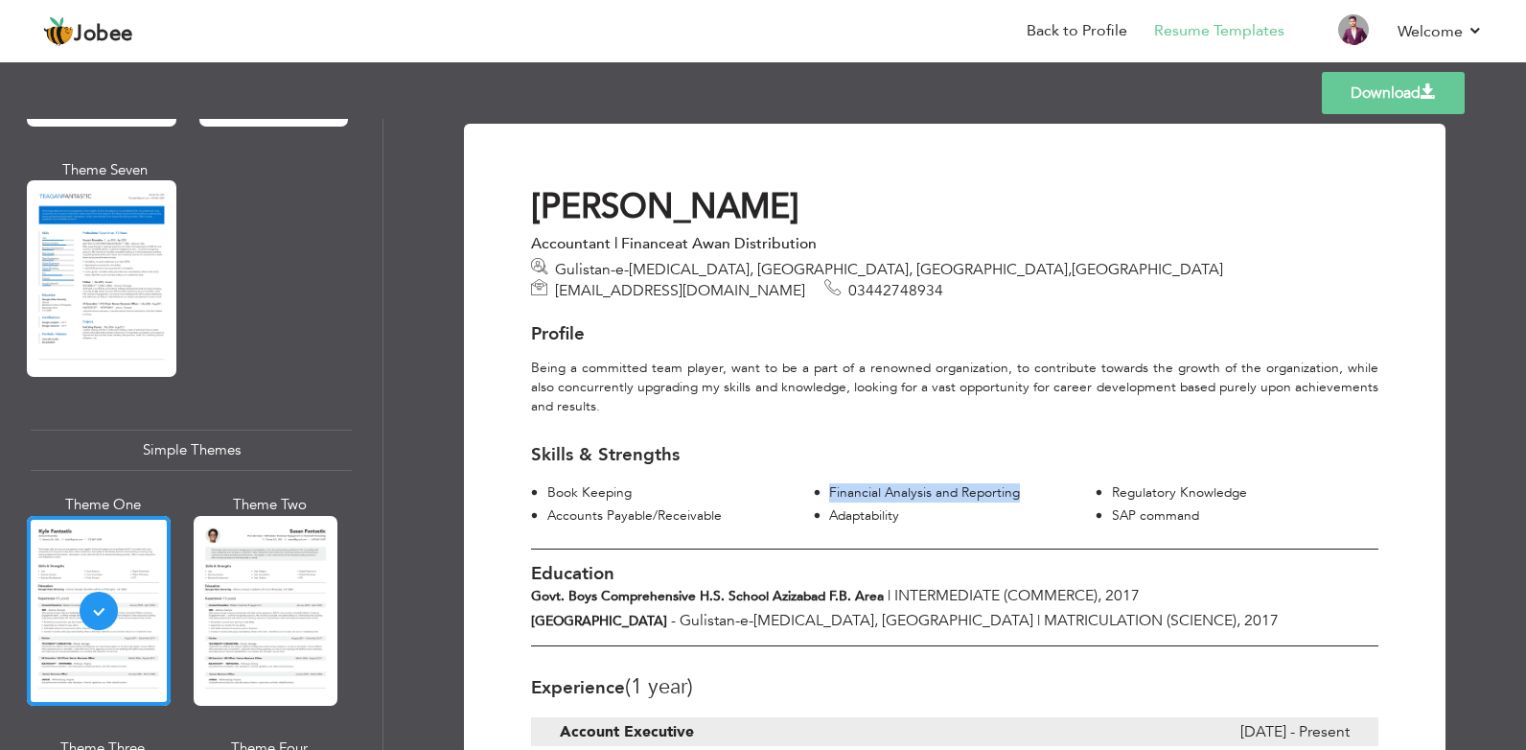
drag, startPoint x: 827, startPoint y: 475, endPoint x: 1023, endPoint y: 473, distance: 195.6
click at [1023, 483] on div "Financial Analysis and Reporting" at bounding box center [963, 492] width 268 height 19
click at [907, 445] on h3 "Skills & Strengths" at bounding box center [955, 455] width 848 height 20
click at [1425, 96] on span at bounding box center [1428, 91] width 15 height 15
